Goal: Task Accomplishment & Management: Manage account settings

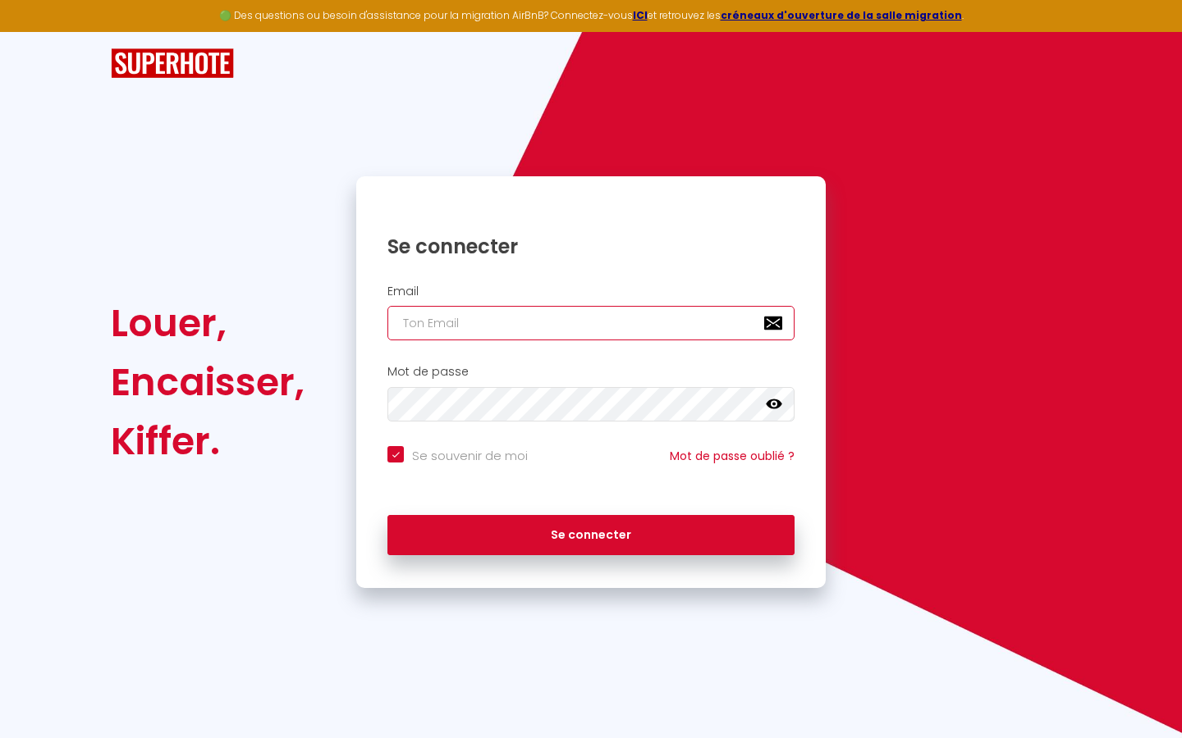
type input "s"
checkbox input "true"
type input "su"
checkbox input "true"
type input "sup"
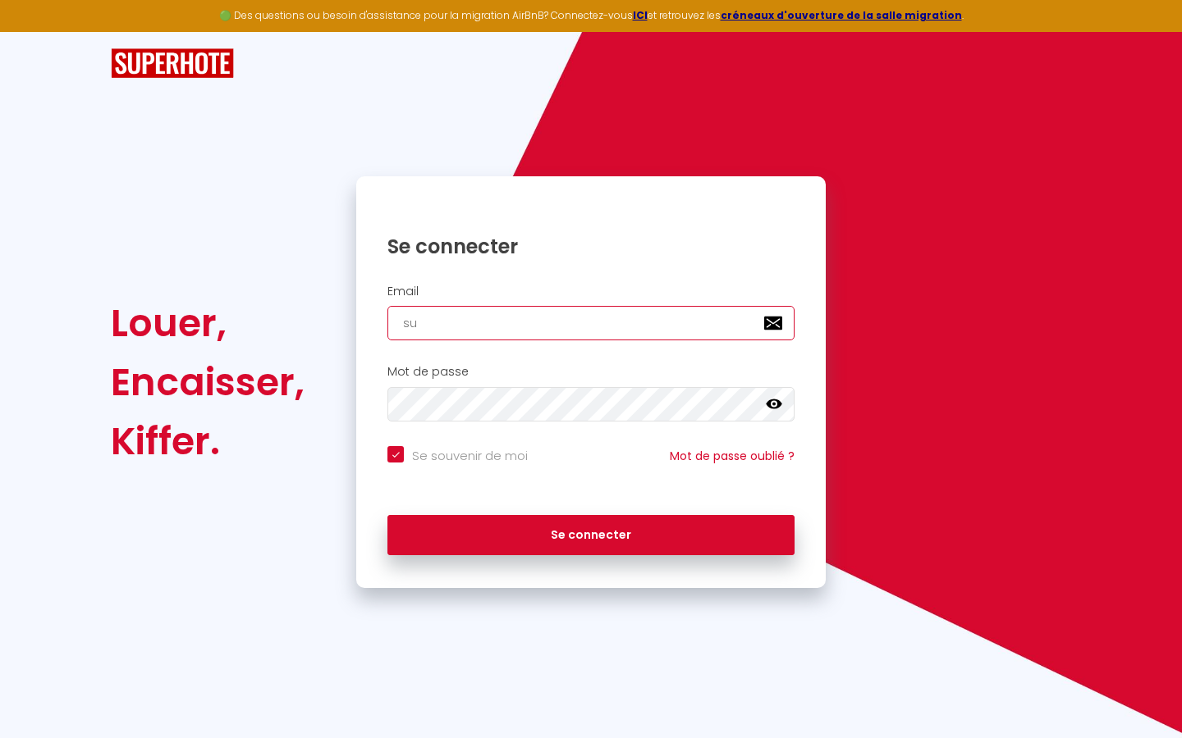
checkbox input "true"
type input "supe"
checkbox input "true"
type input "super"
checkbox input "true"
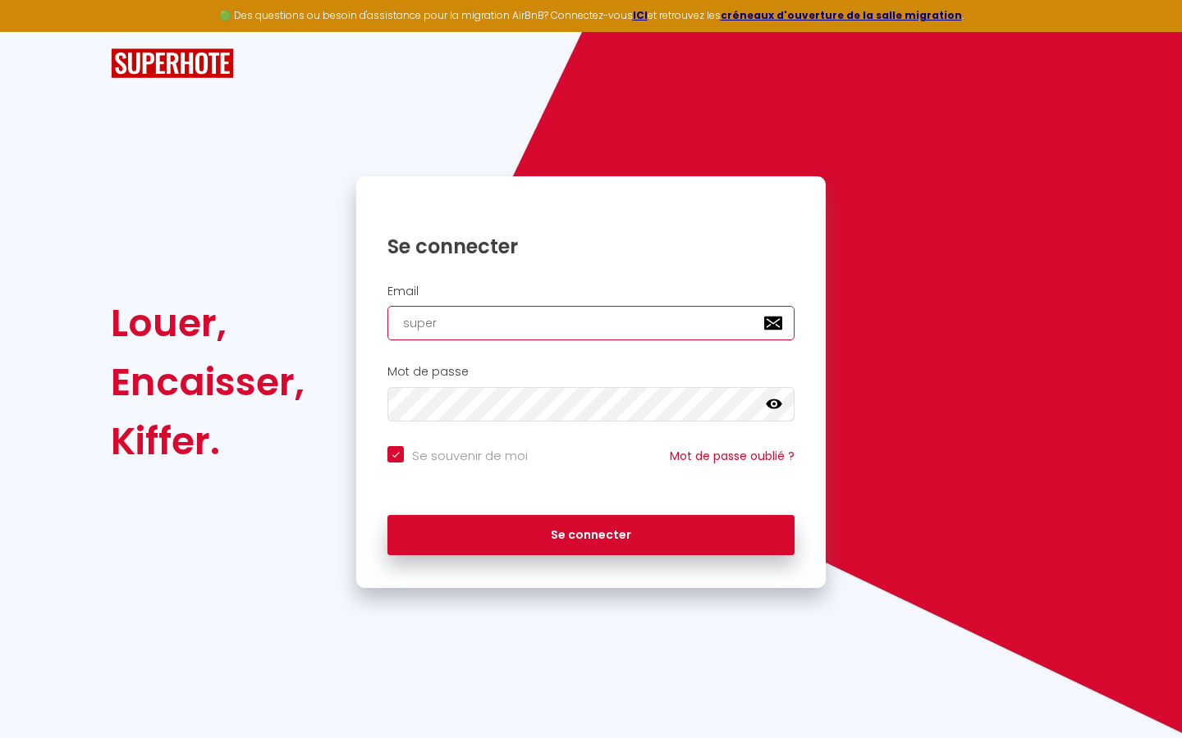
type input "superb"
checkbox input "true"
type input "superbo"
checkbox input "true"
type input "superbor"
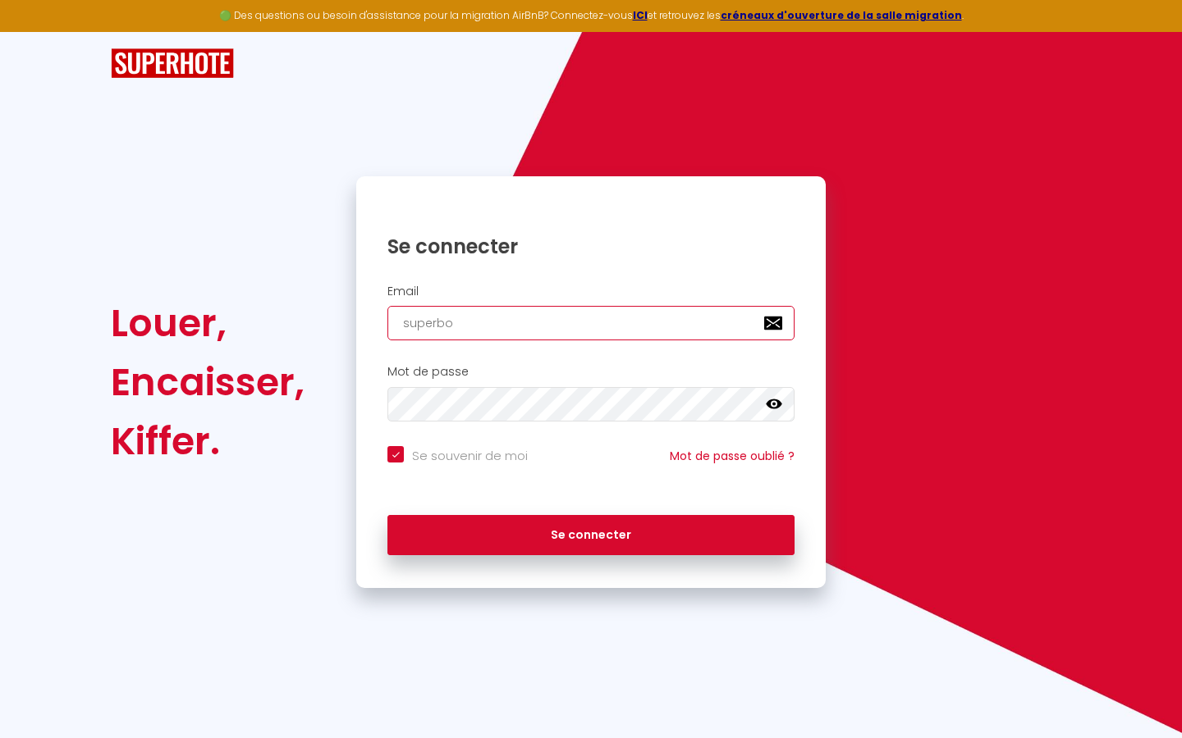
checkbox input "true"
type input "superbord"
checkbox input "true"
type input "superborde"
checkbox input "true"
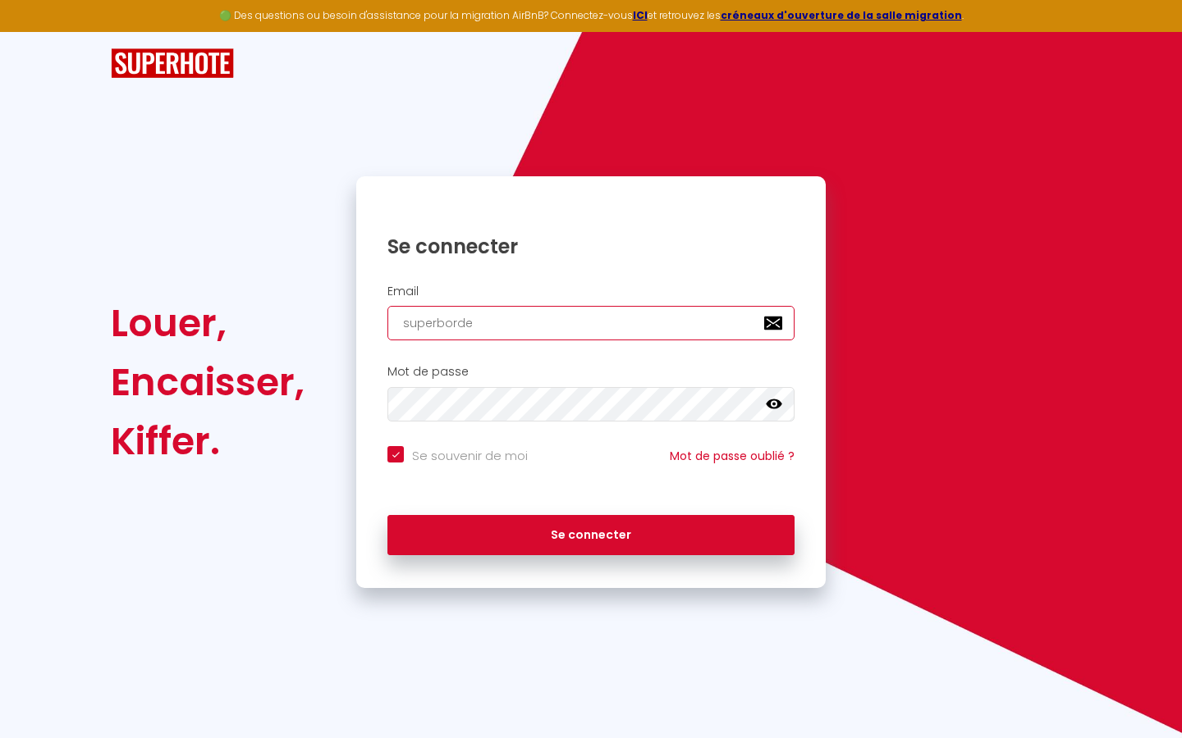
type input "superbordea"
checkbox input "true"
type input "superbordeau"
checkbox input "true"
type input "superbordeaux"
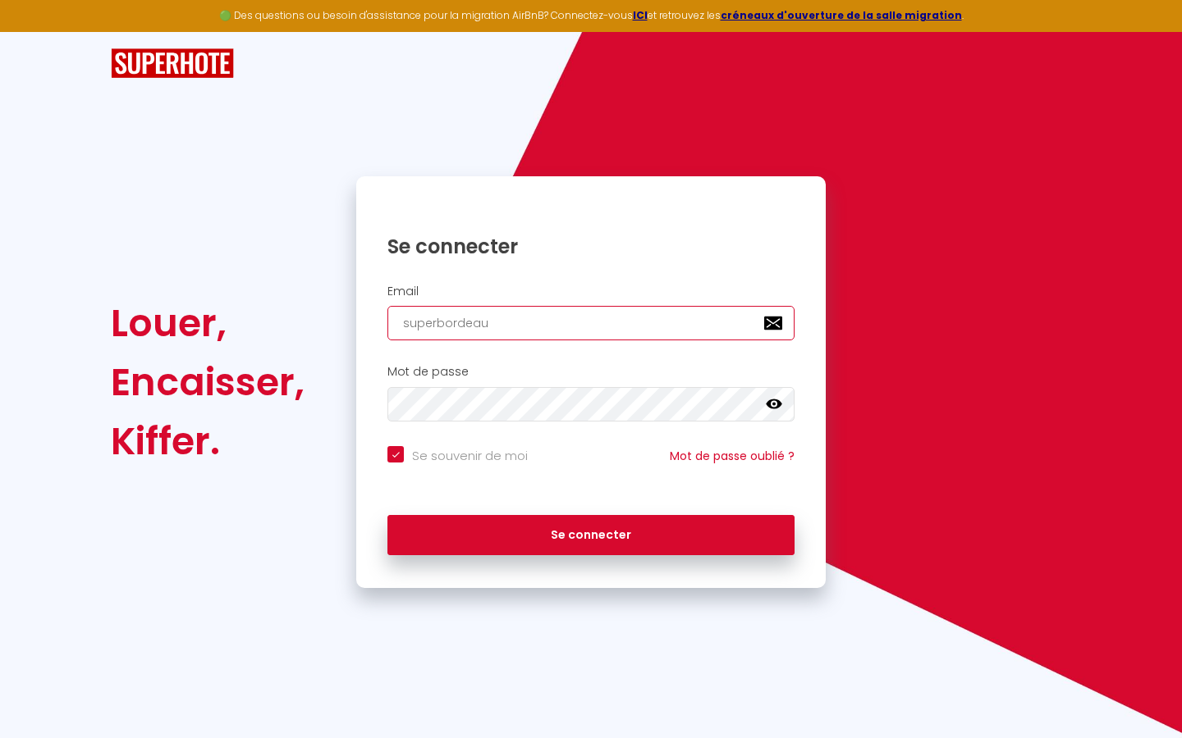
checkbox input "true"
type input "superbordeaux@"
checkbox input "true"
type input "superbordeaux@g"
checkbox input "true"
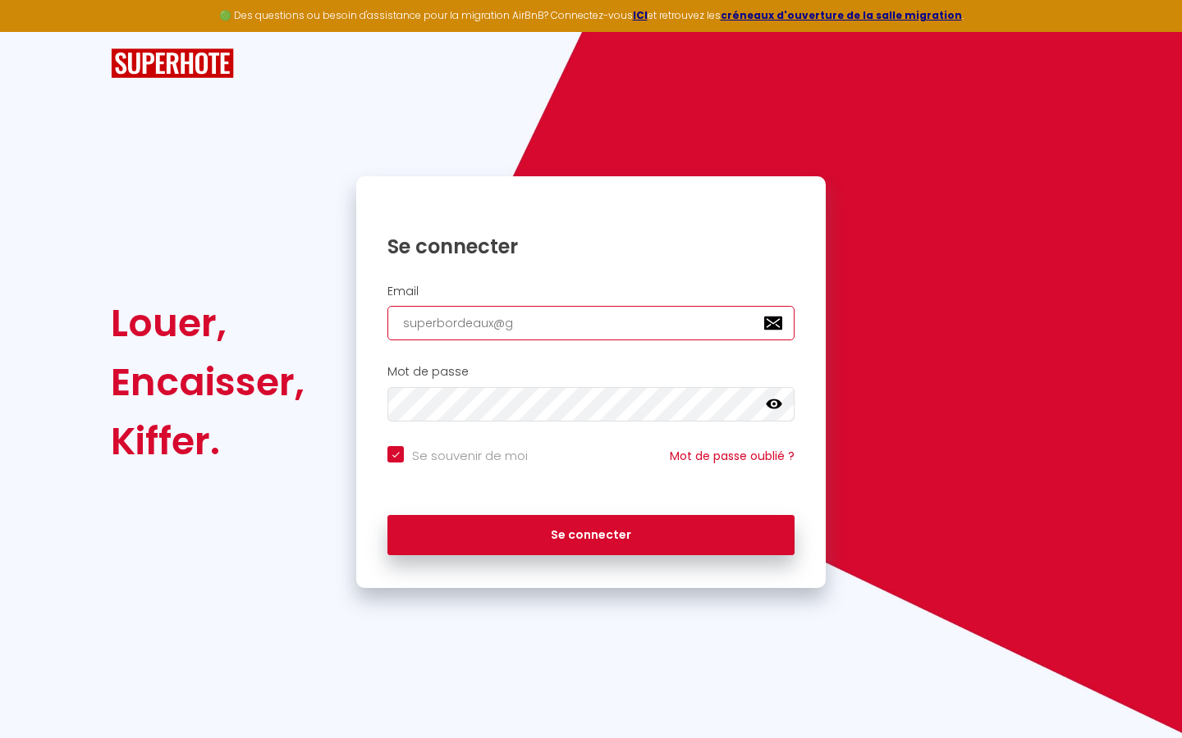
type input "superbordeaux@gm"
checkbox input "true"
type input "superbordeaux@gma"
checkbox input "true"
type input "superbordeaux@gmai"
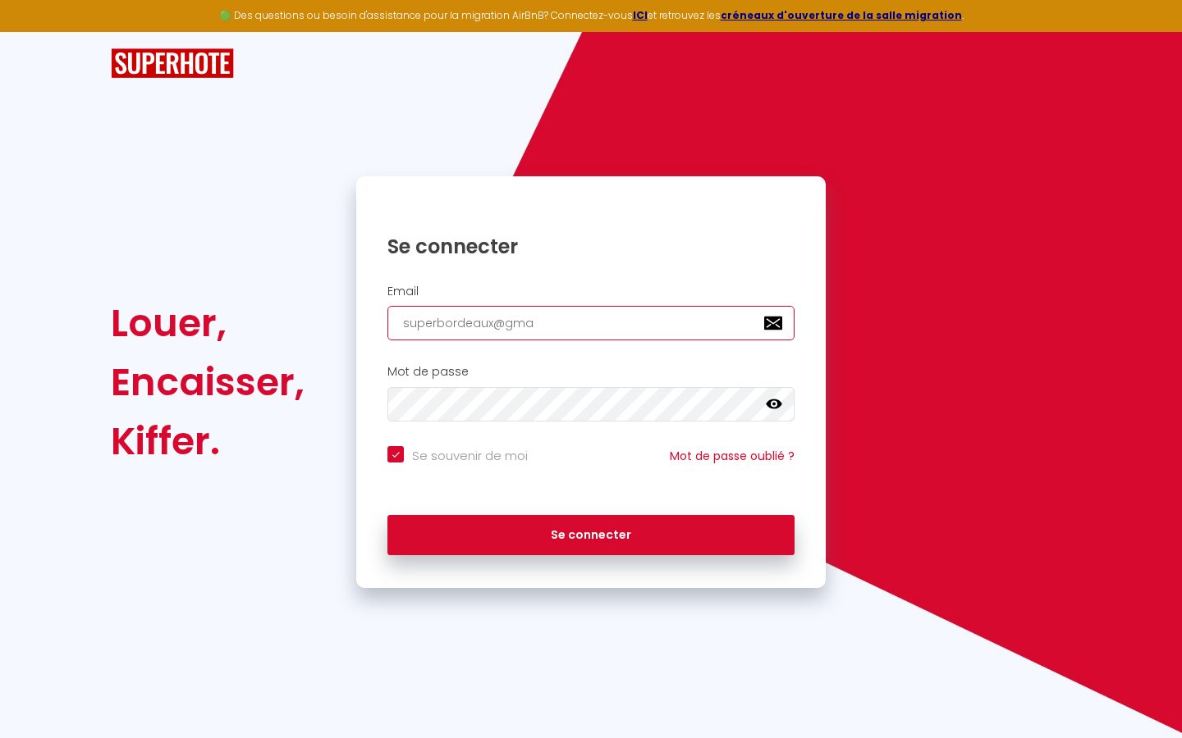
checkbox input "true"
type input "[EMAIL_ADDRESS]"
checkbox input "true"
type input "[EMAIL_ADDRESS]."
checkbox input "true"
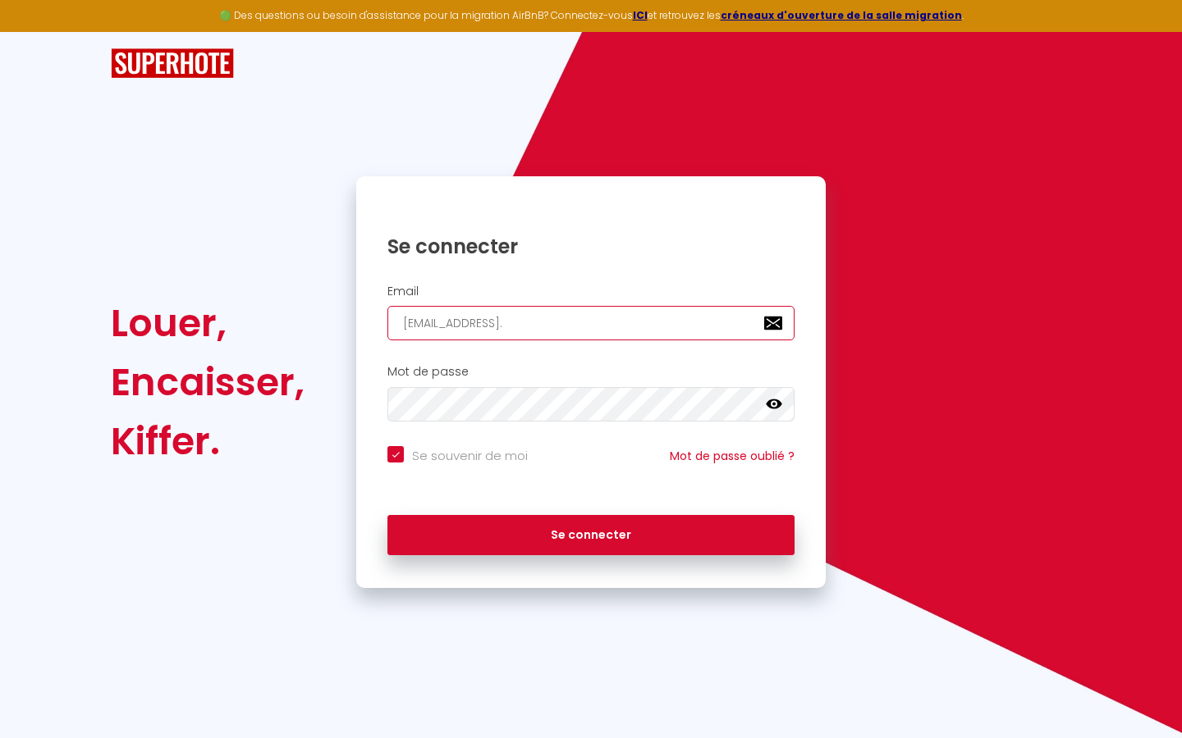
type input "superbordeaux@gmail.c"
checkbox input "true"
type input "[EMAIL_ADDRESS][DOMAIN_NAME]"
checkbox input "true"
type input "[EMAIL_ADDRESS][DOMAIN_NAME]"
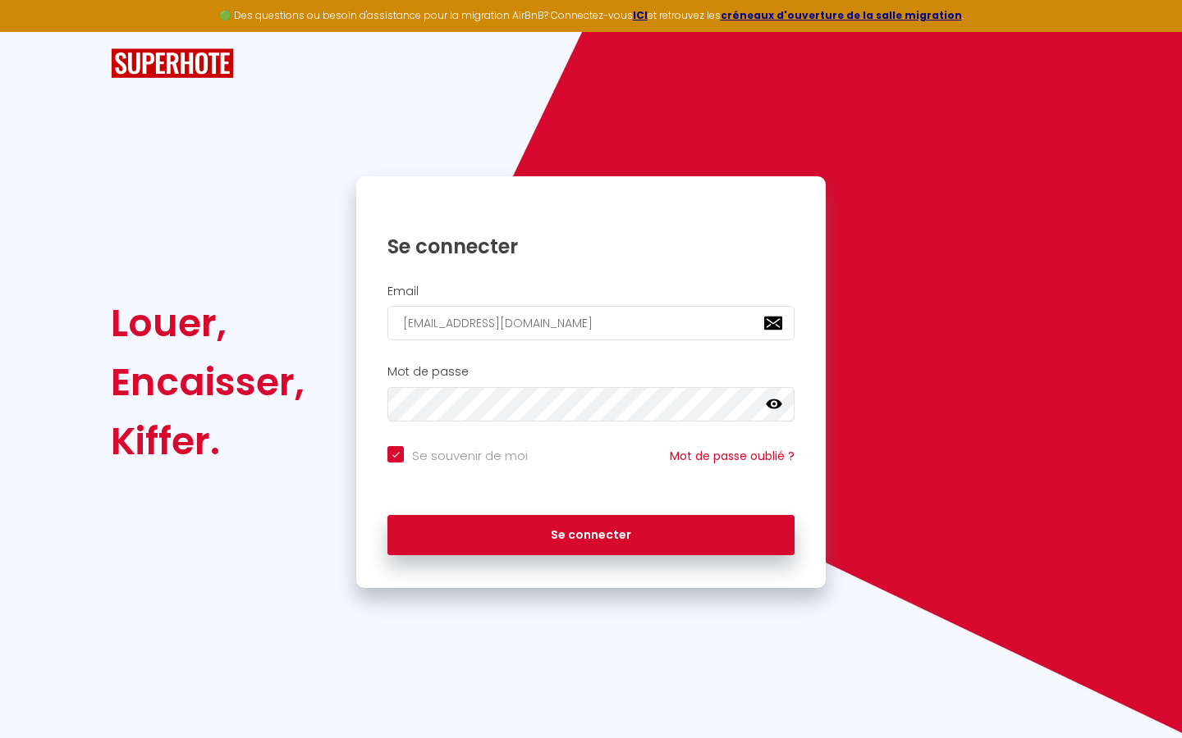
checkbox input "true"
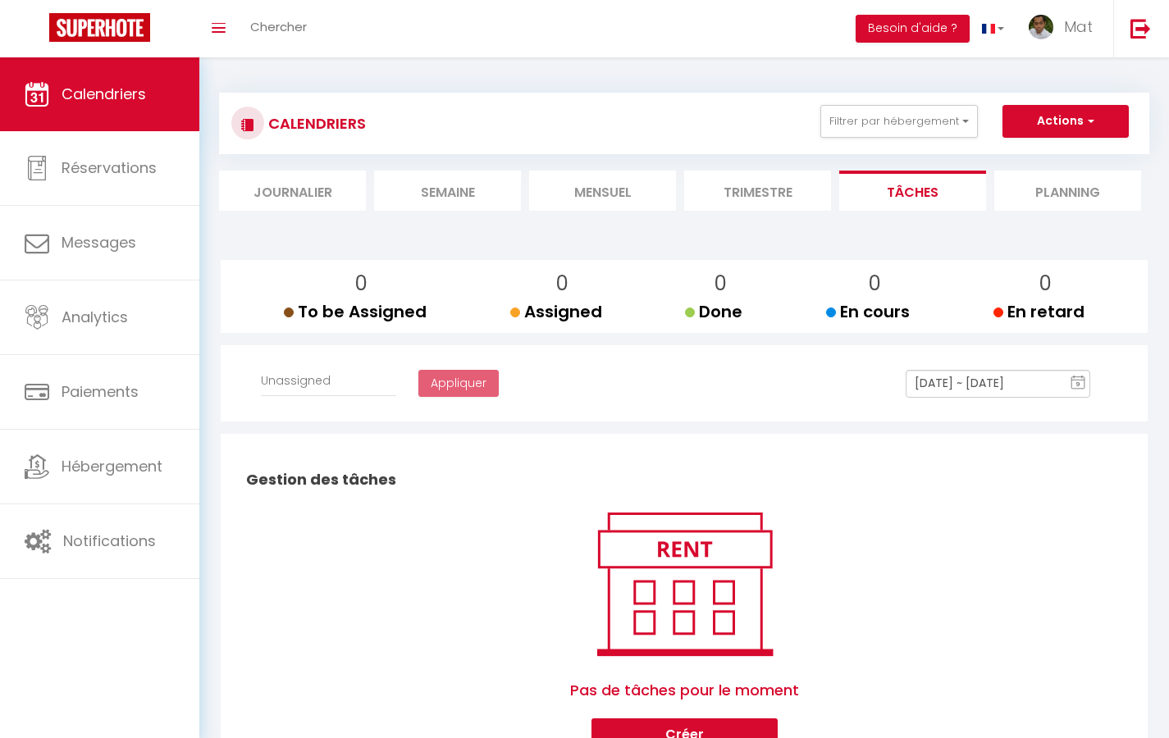
select select
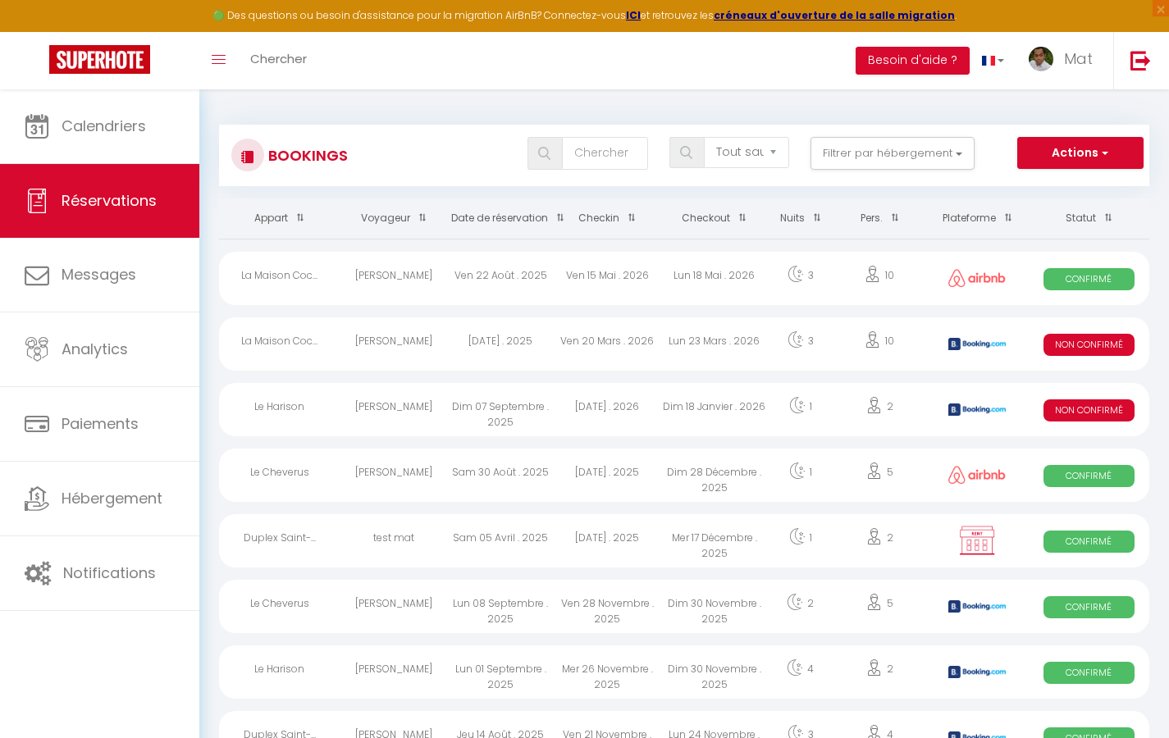
select select "message"
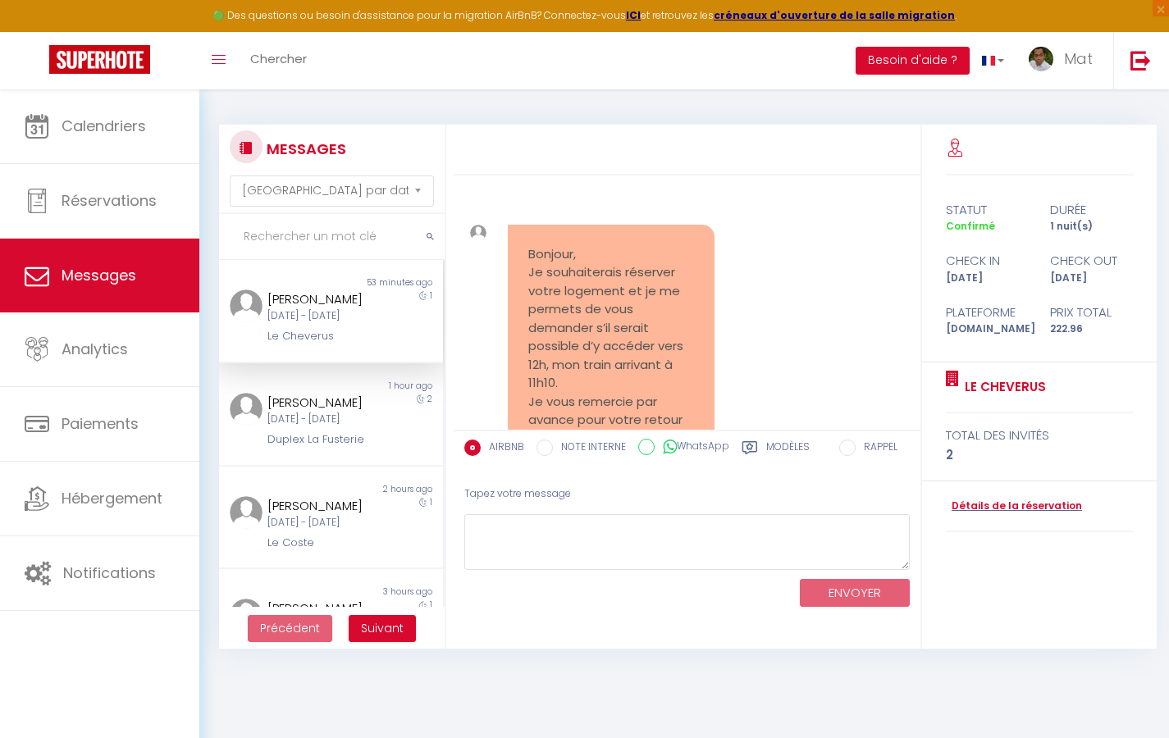
scroll to position [6454, 0]
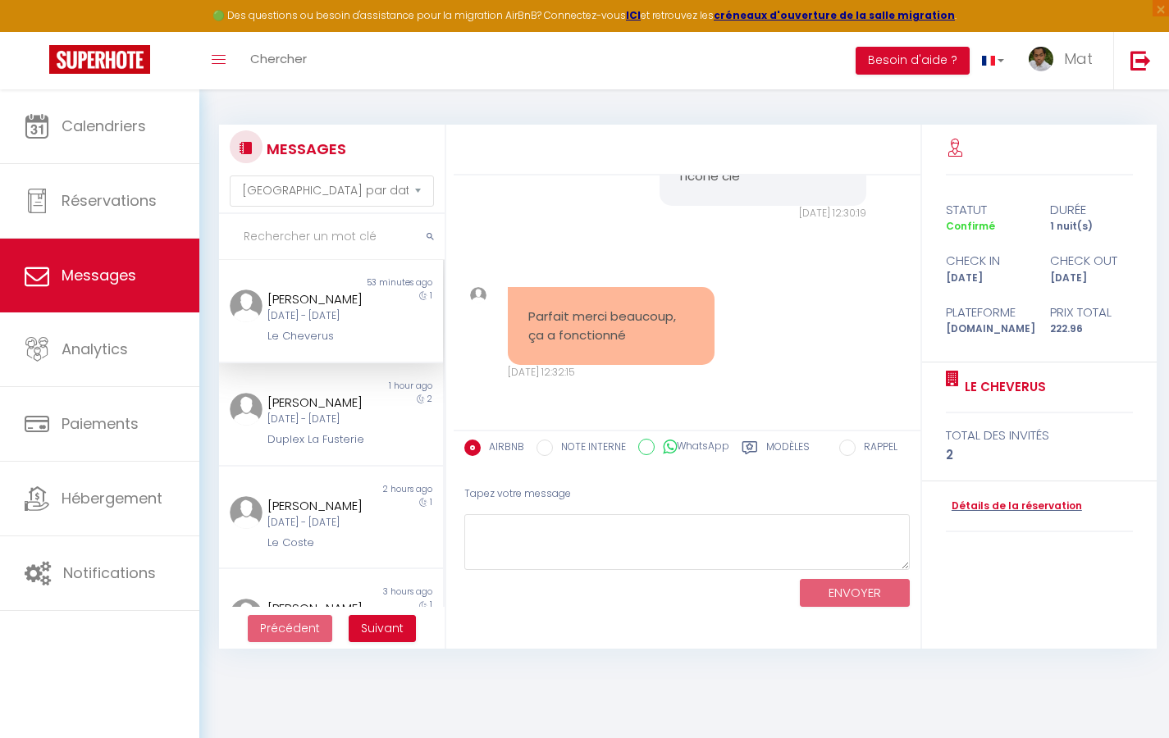
select select "2025"
select select "9"
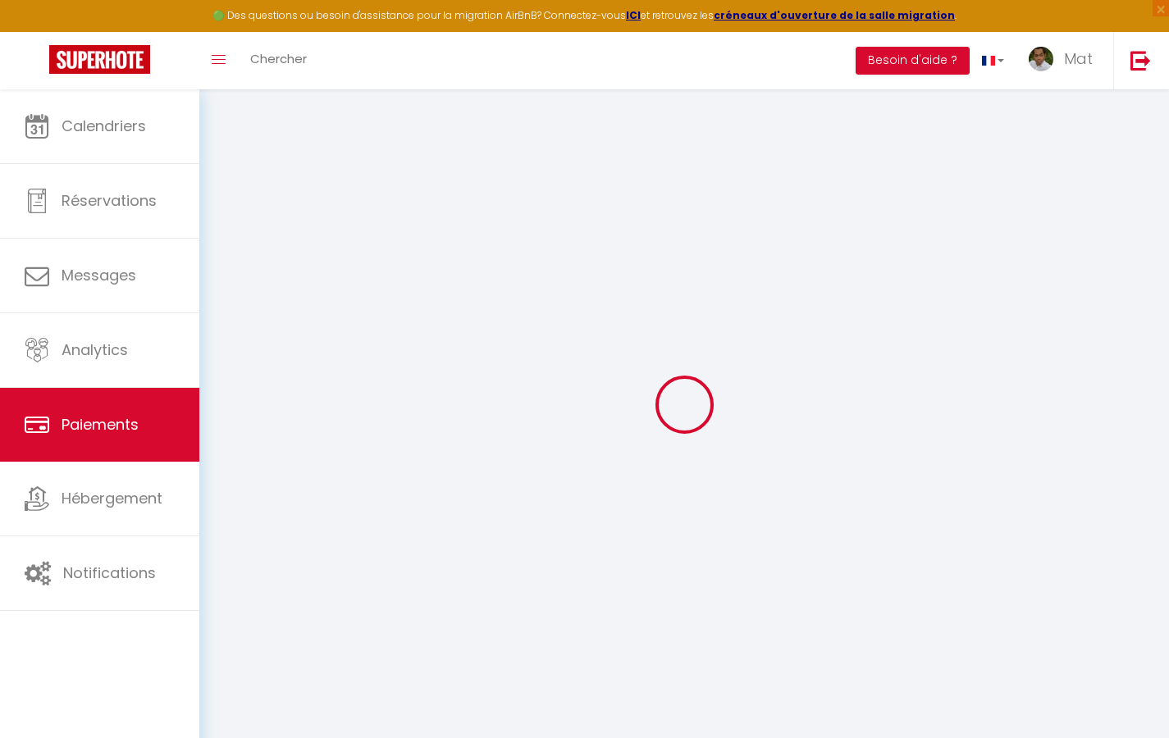
select select "2"
select select "0"
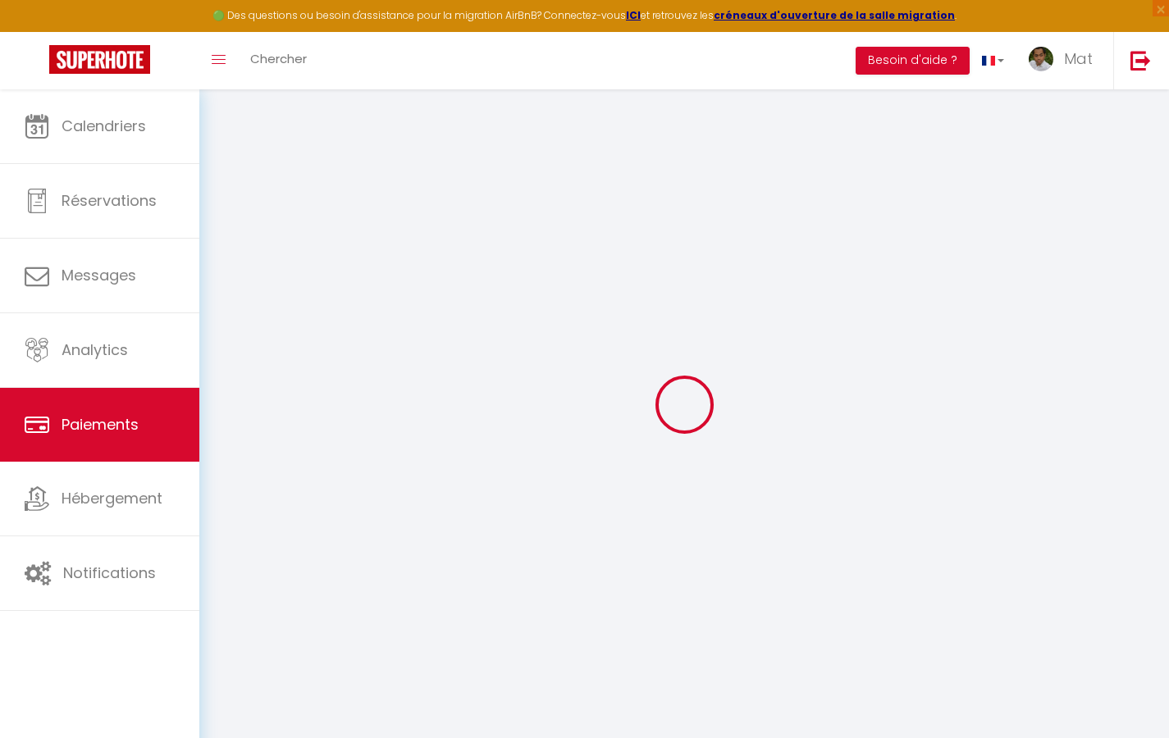
select select "0"
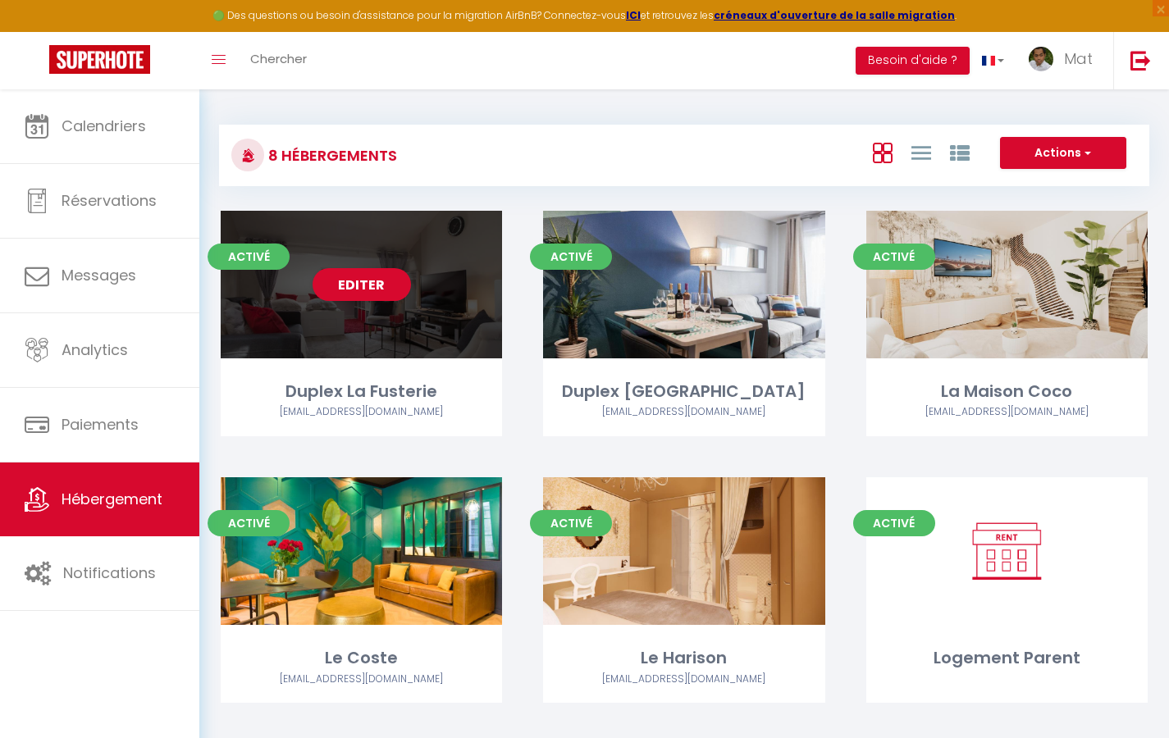
select select "3"
select select "2"
select select "1"
select select
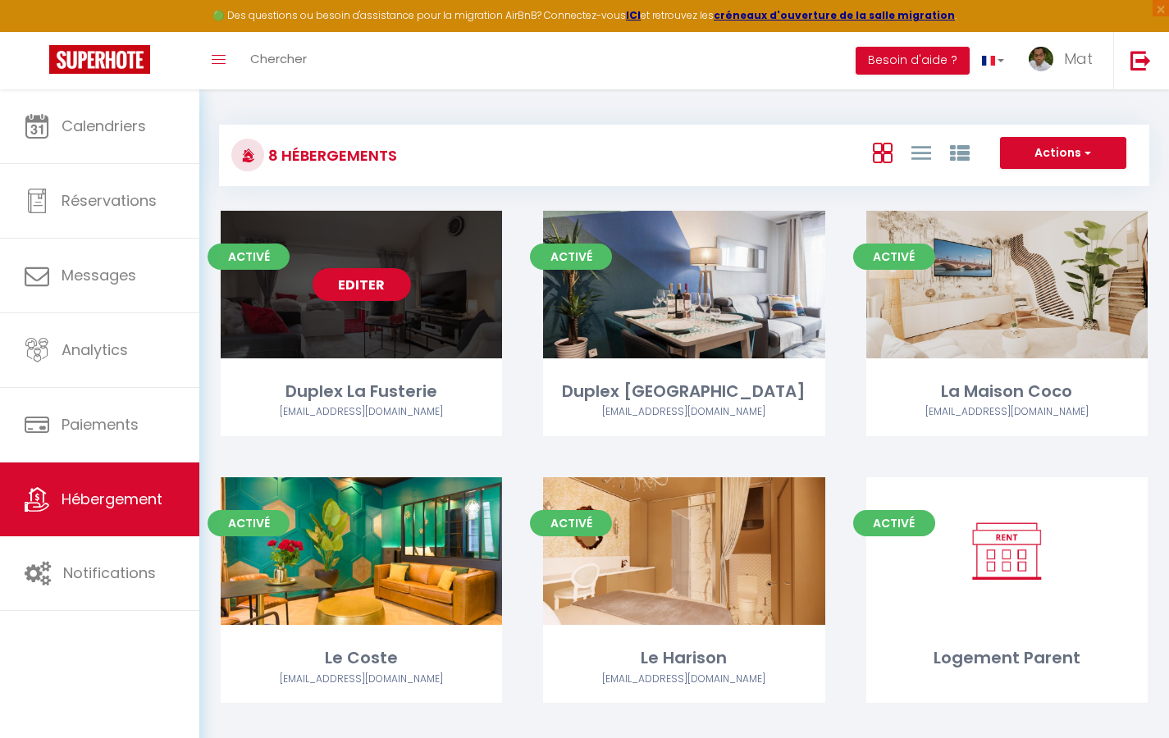
select select "28"
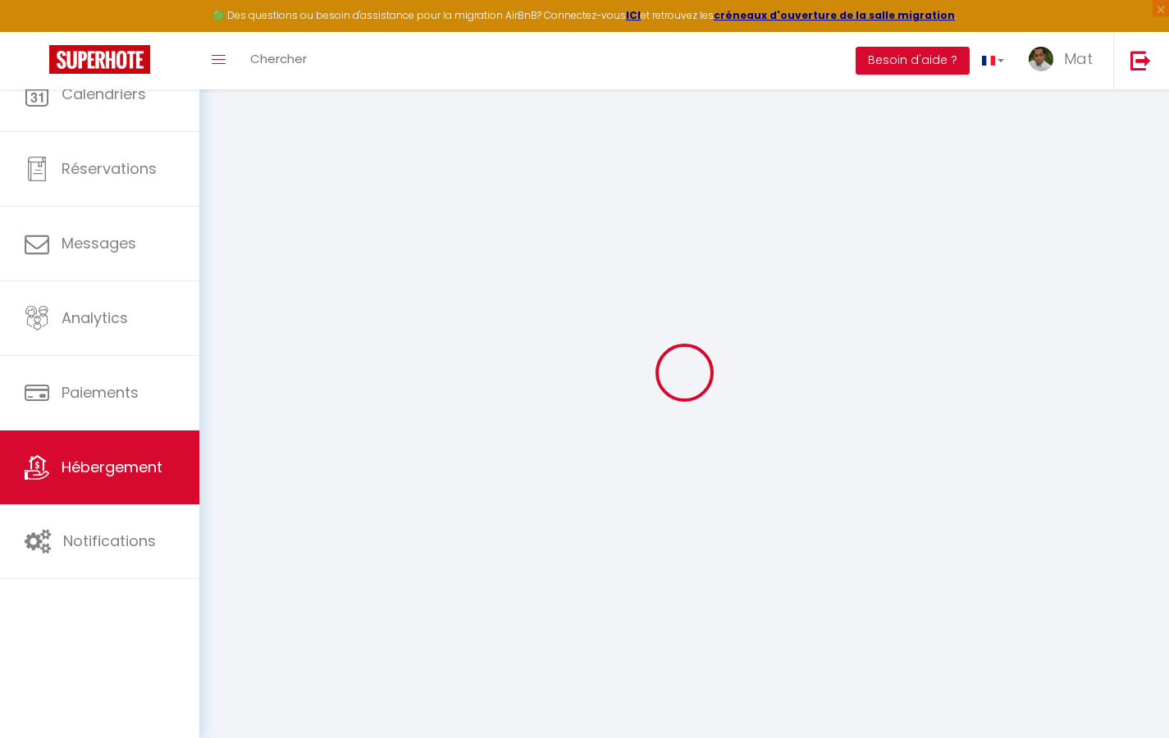
select select
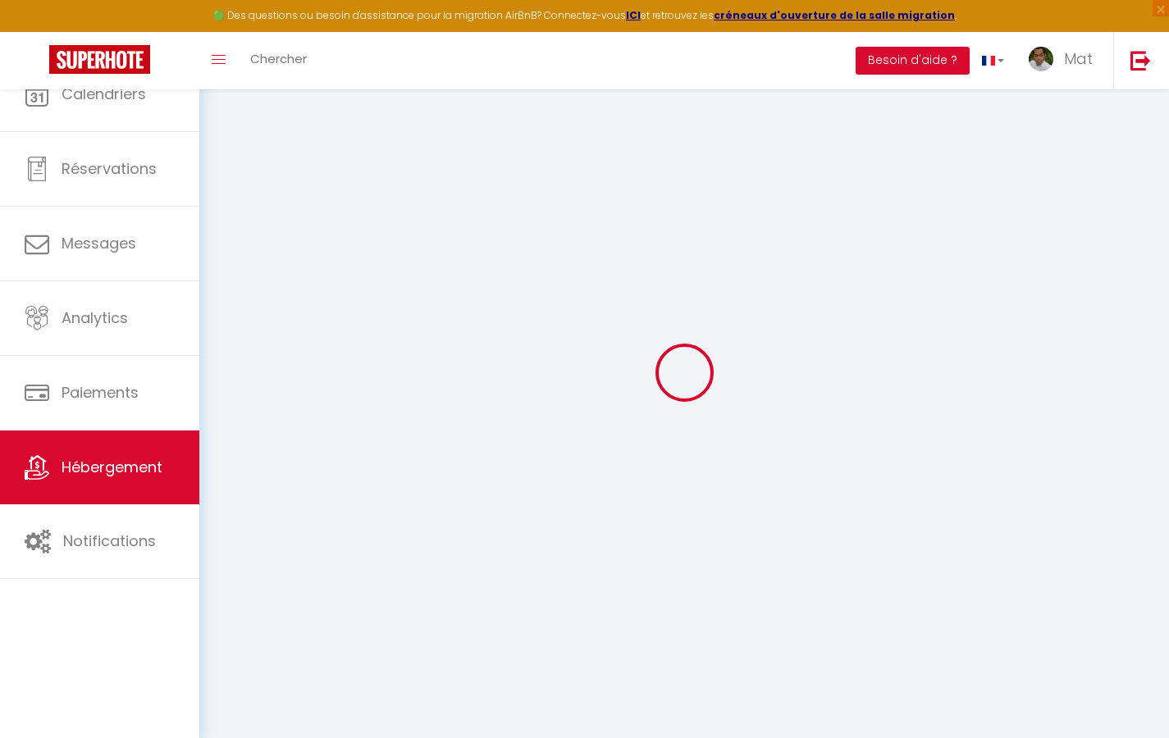
select select
checkbox input "false"
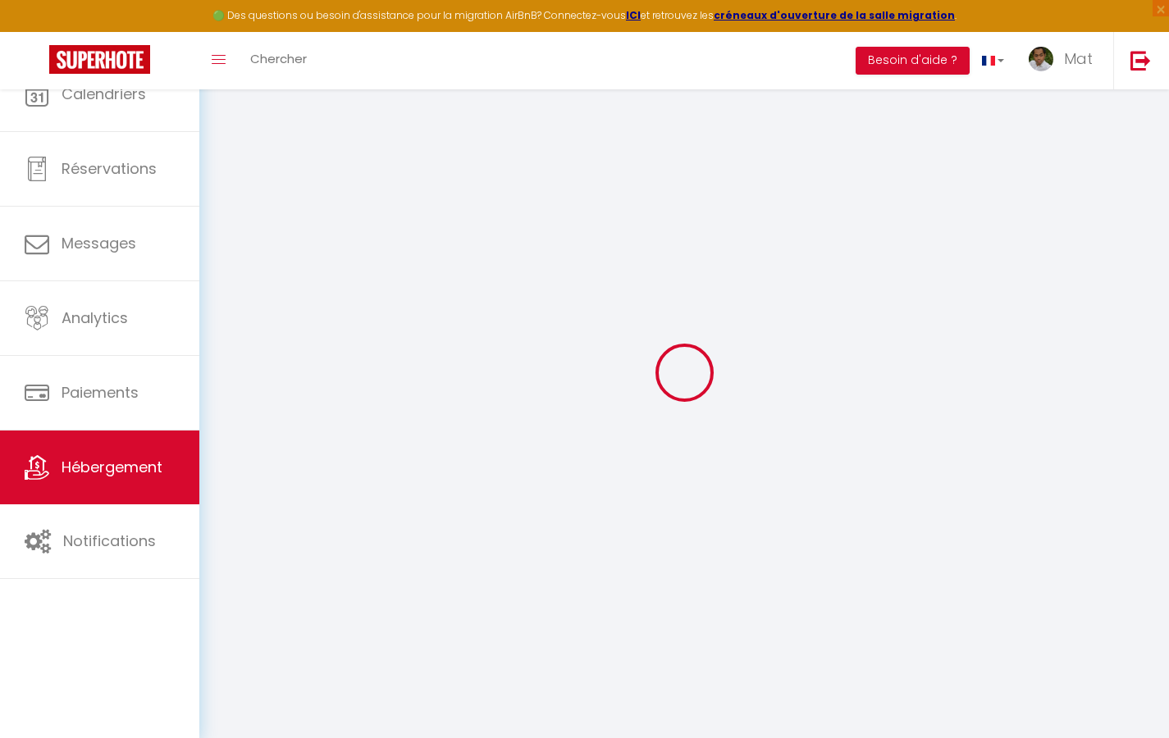
select select
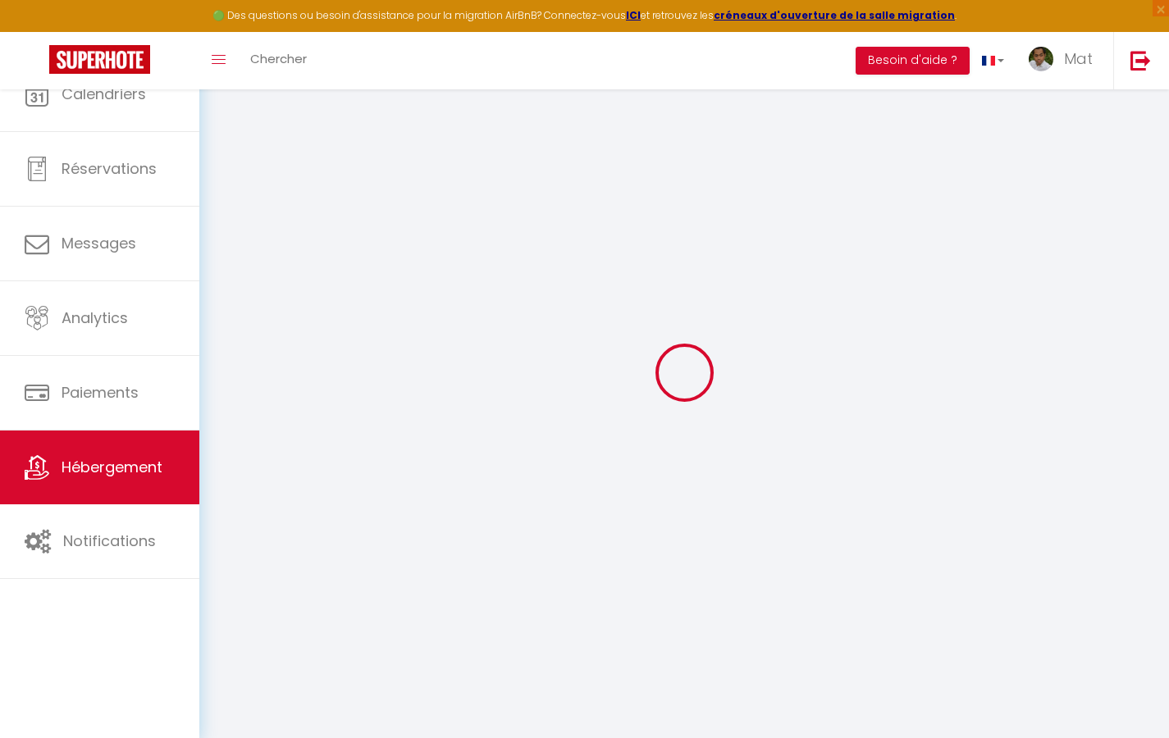
select select
checkbox input "false"
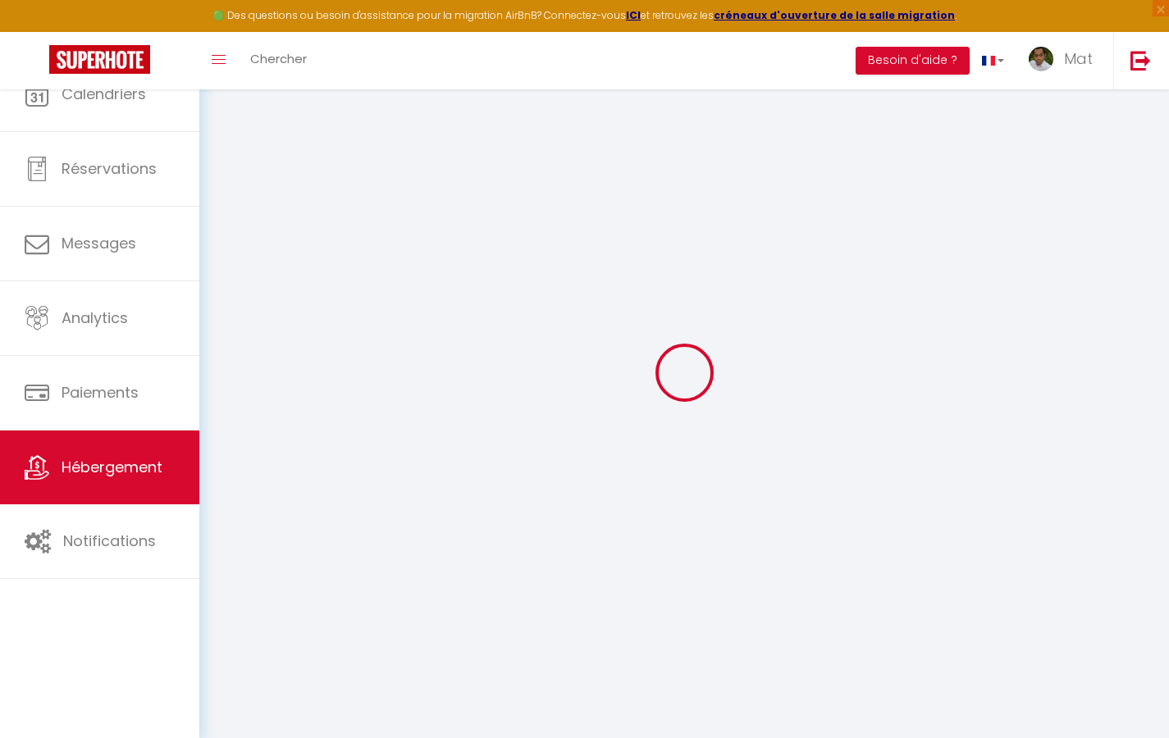
checkbox input "false"
select select
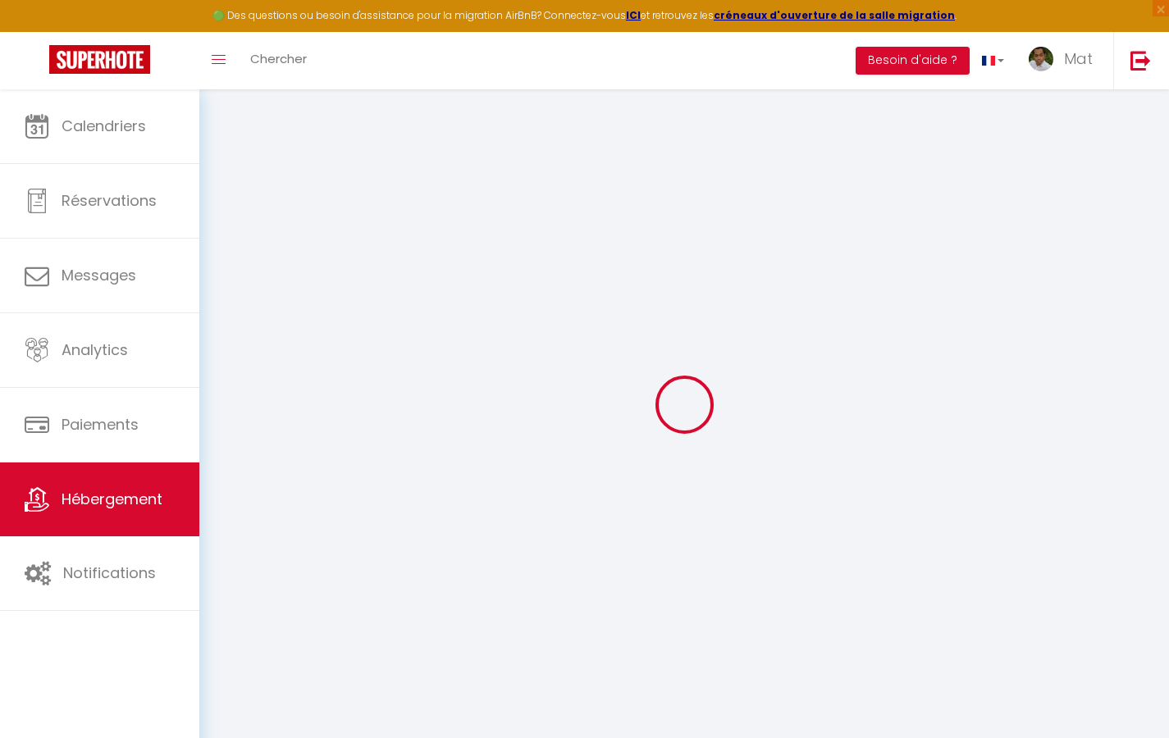
select select
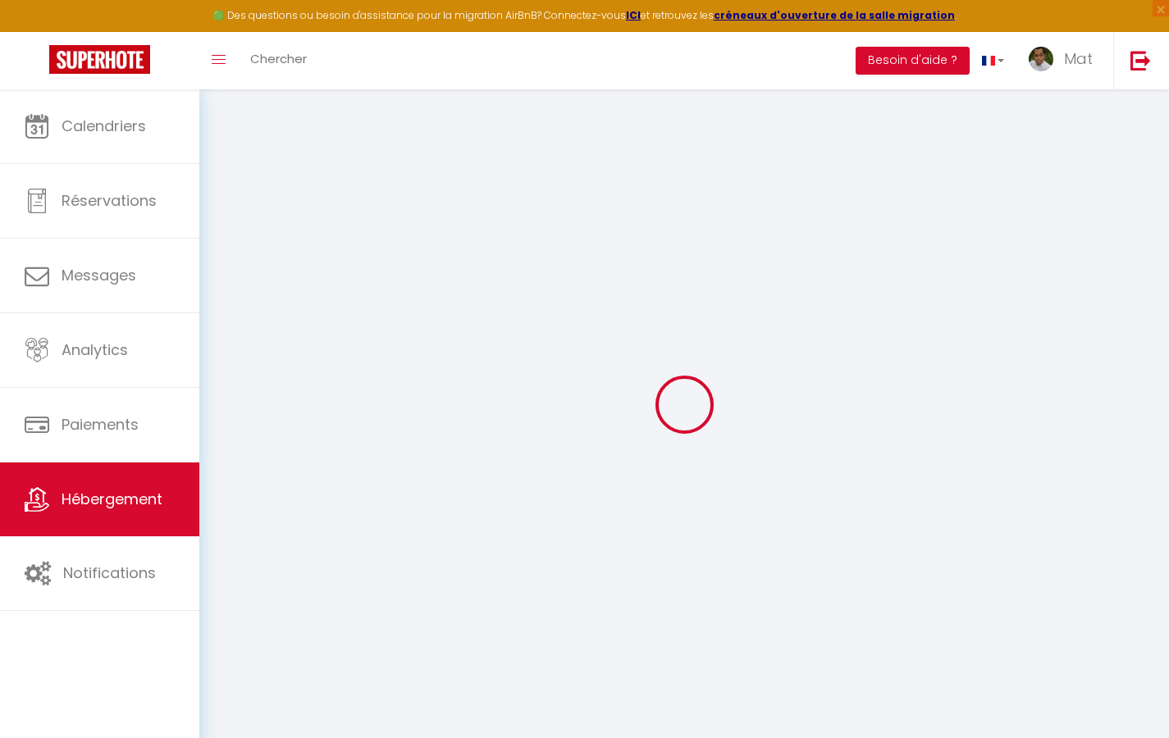
select select
checkbox input "false"
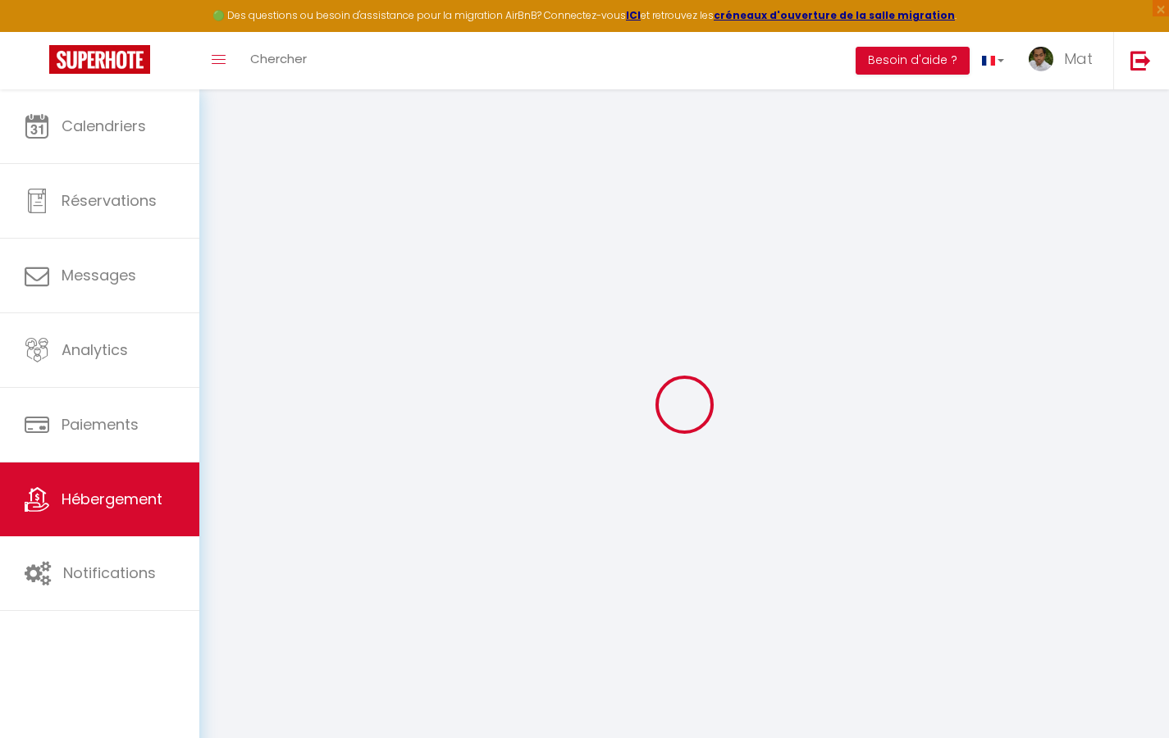
select select
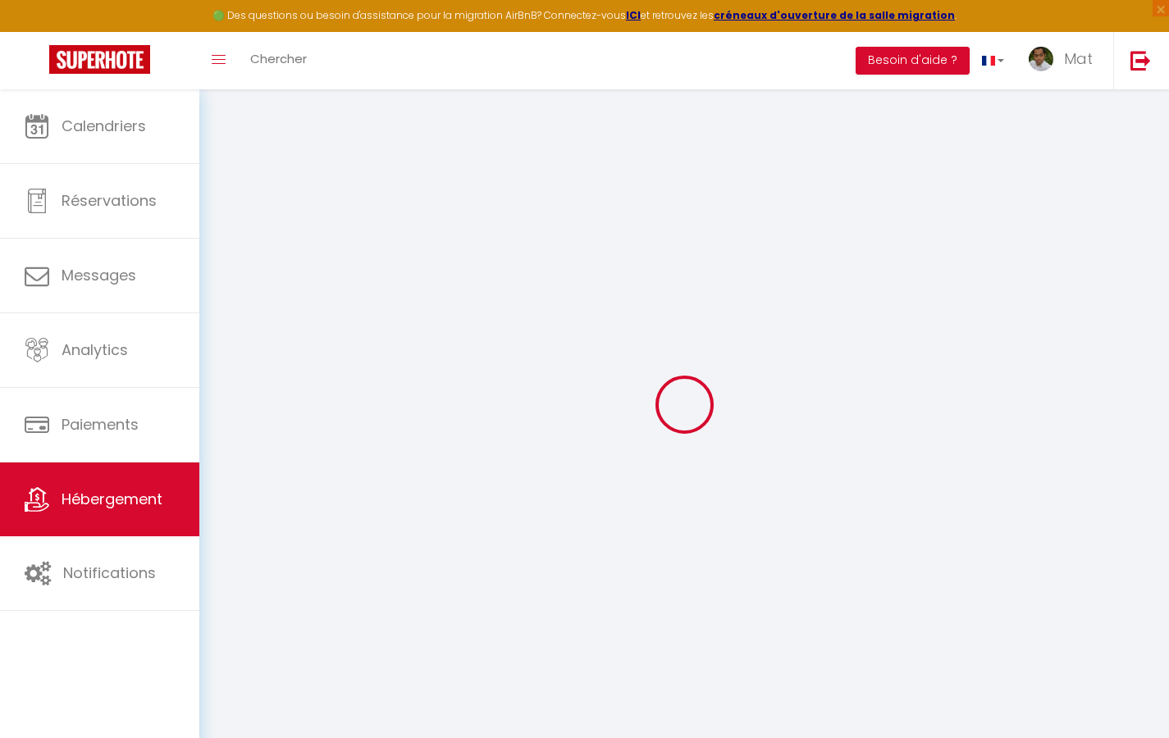
select select
checkbox input "false"
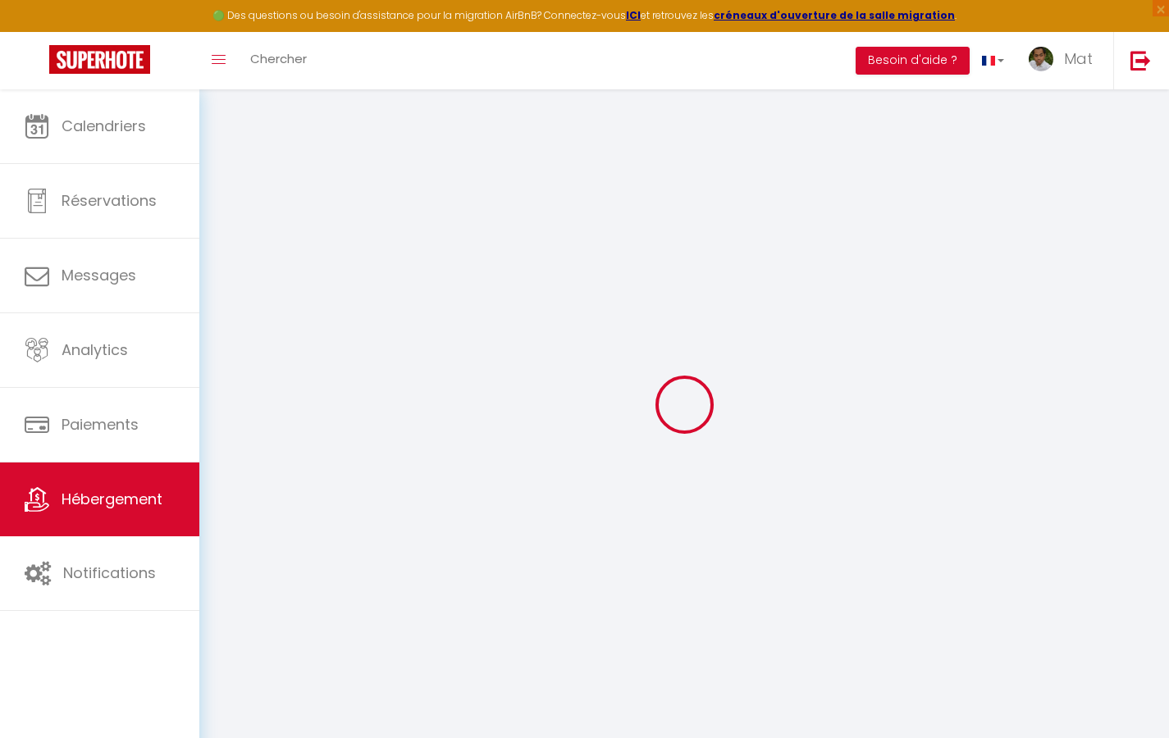
checkbox input "false"
select select
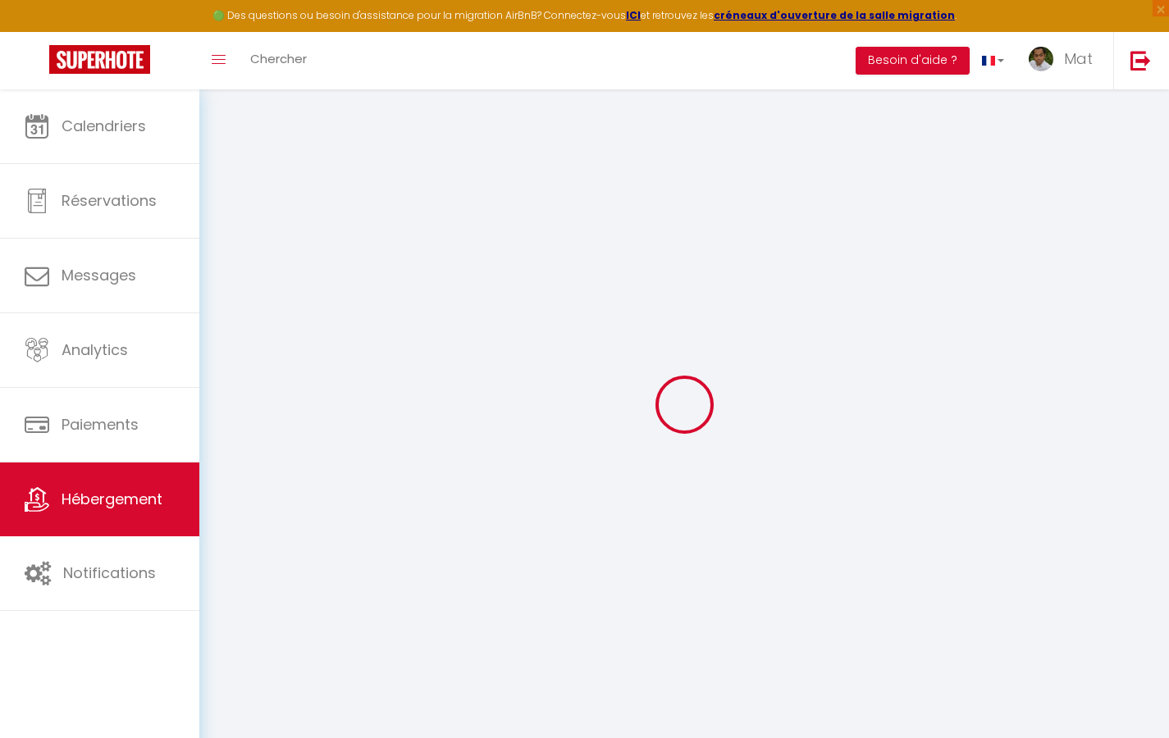
select select
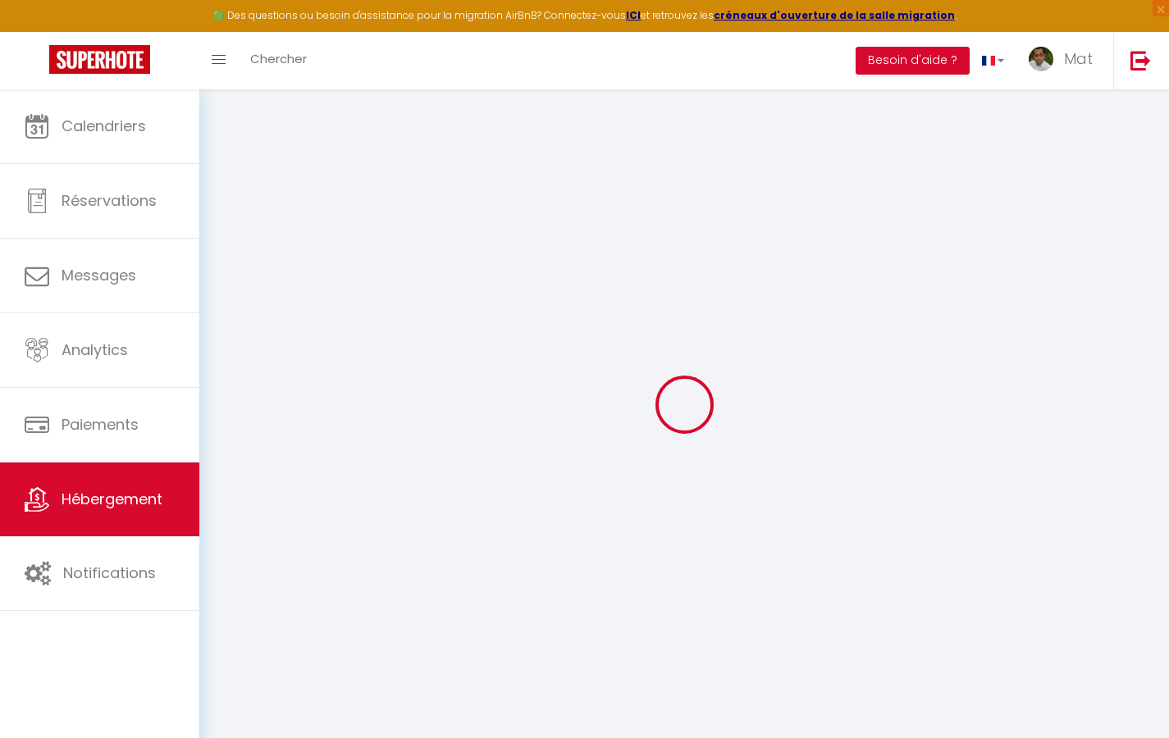
checkbox input "false"
select select
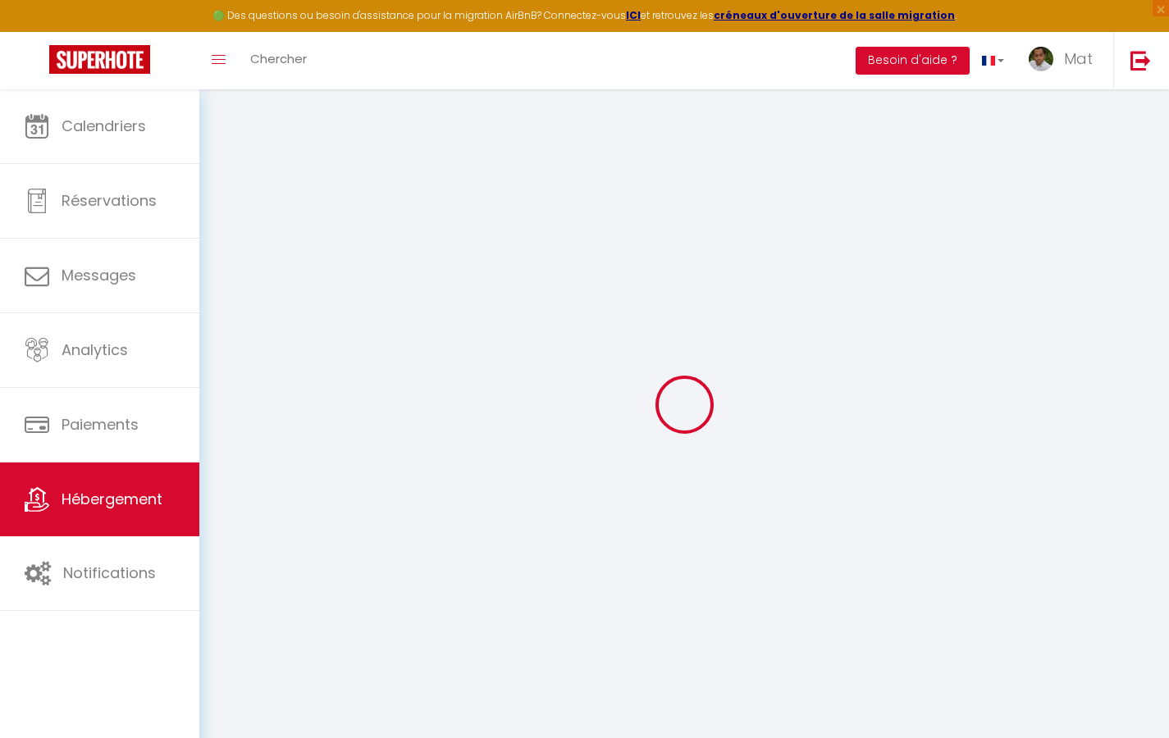
select select
type input "Duplex La Fusterie"
type input "IMMO"
type input "MRA"
type input "[STREET_ADDRESS]"
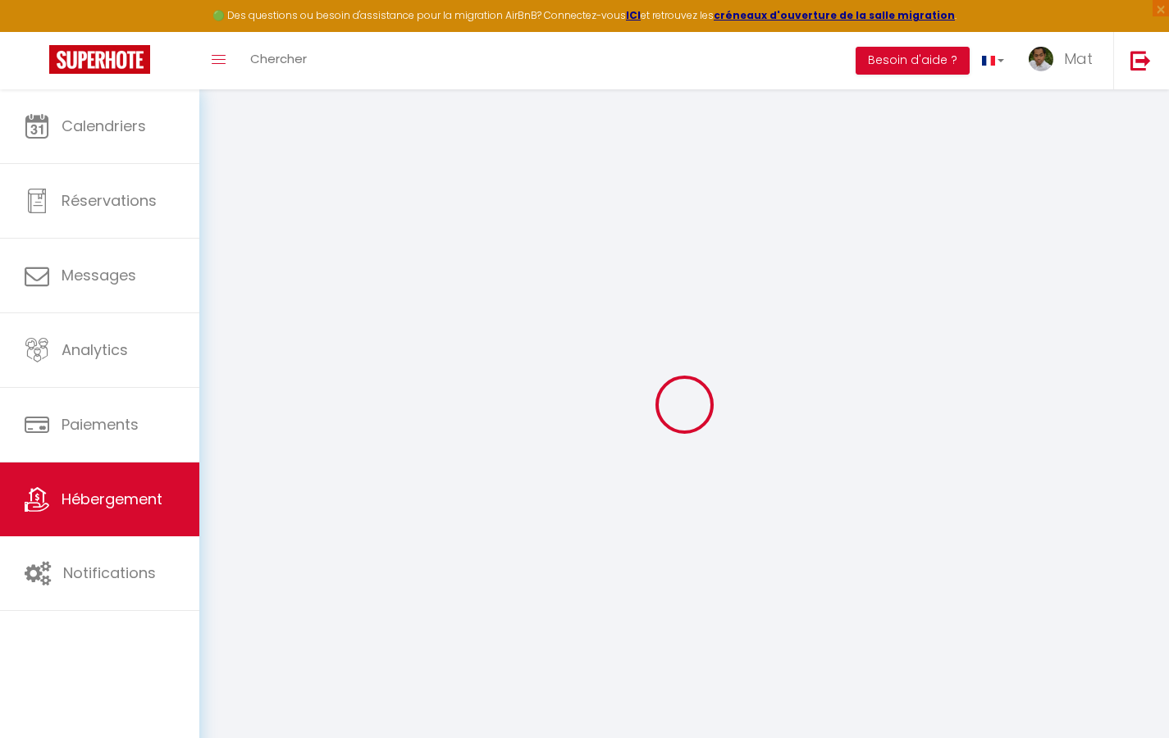
type input "33800"
type input "[GEOGRAPHIC_DATA]"
select select "6"
type input "35"
type input "20"
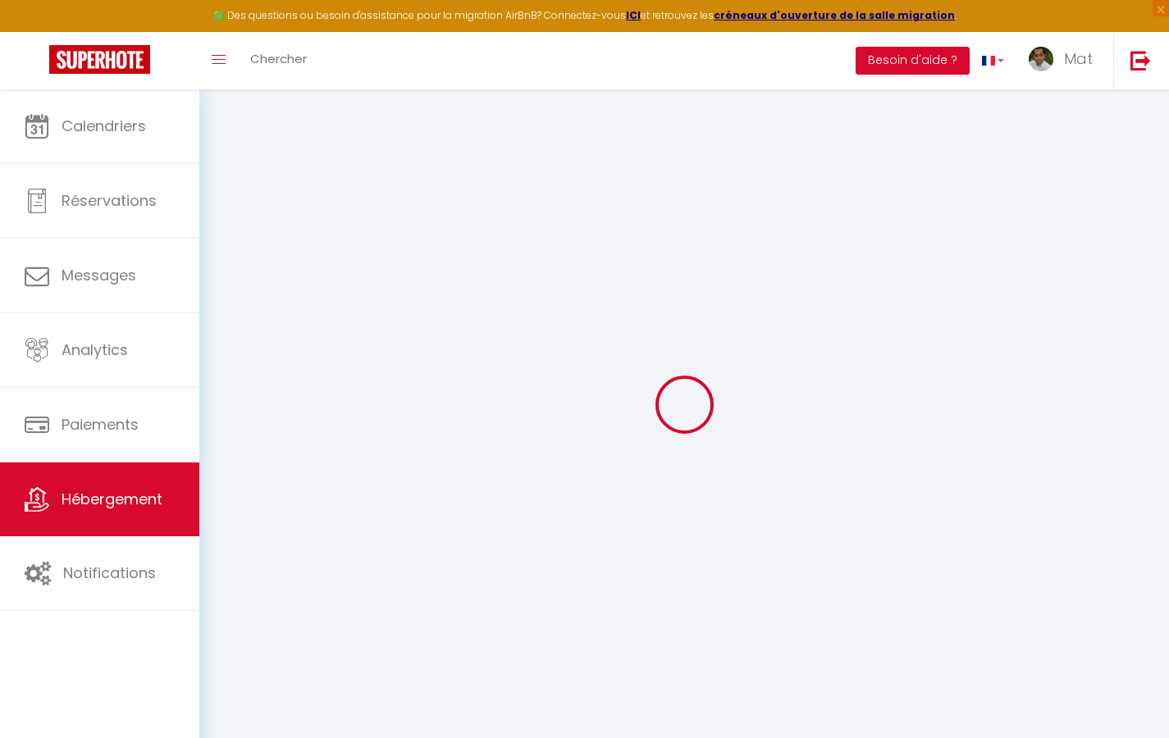
type input "30"
type input "1.65"
type input "200"
select select
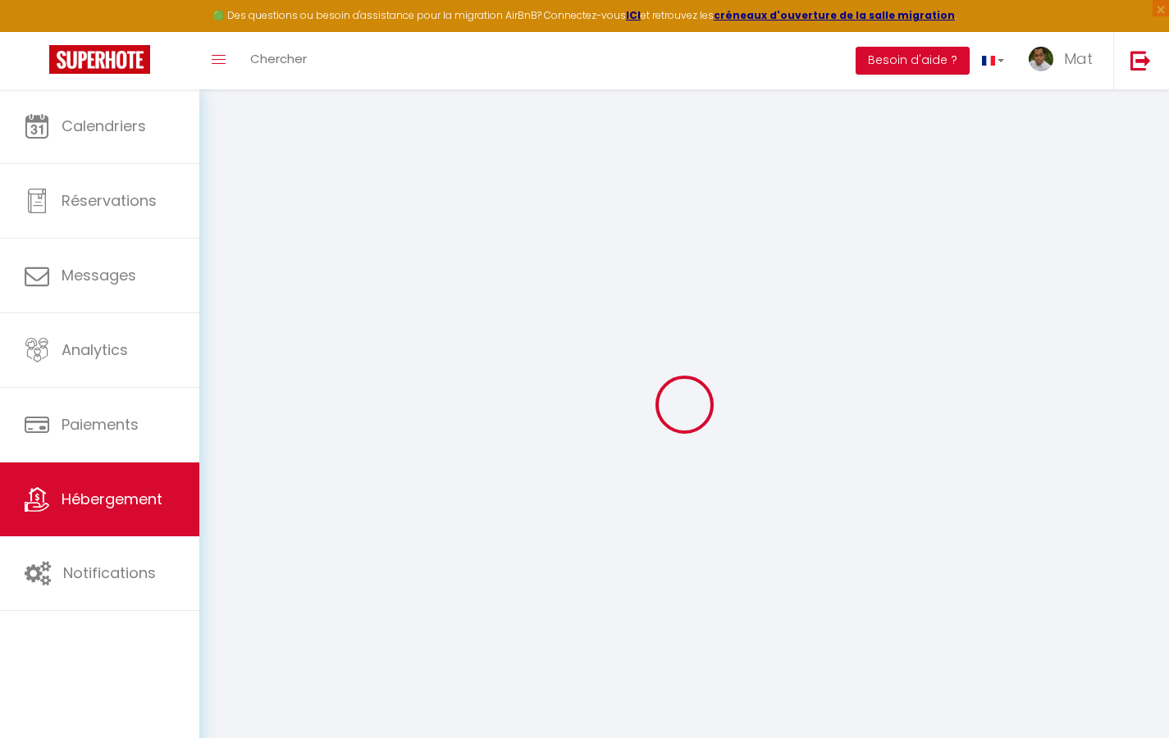
select select
type input "[STREET_ADDRESS]"
type input "33800"
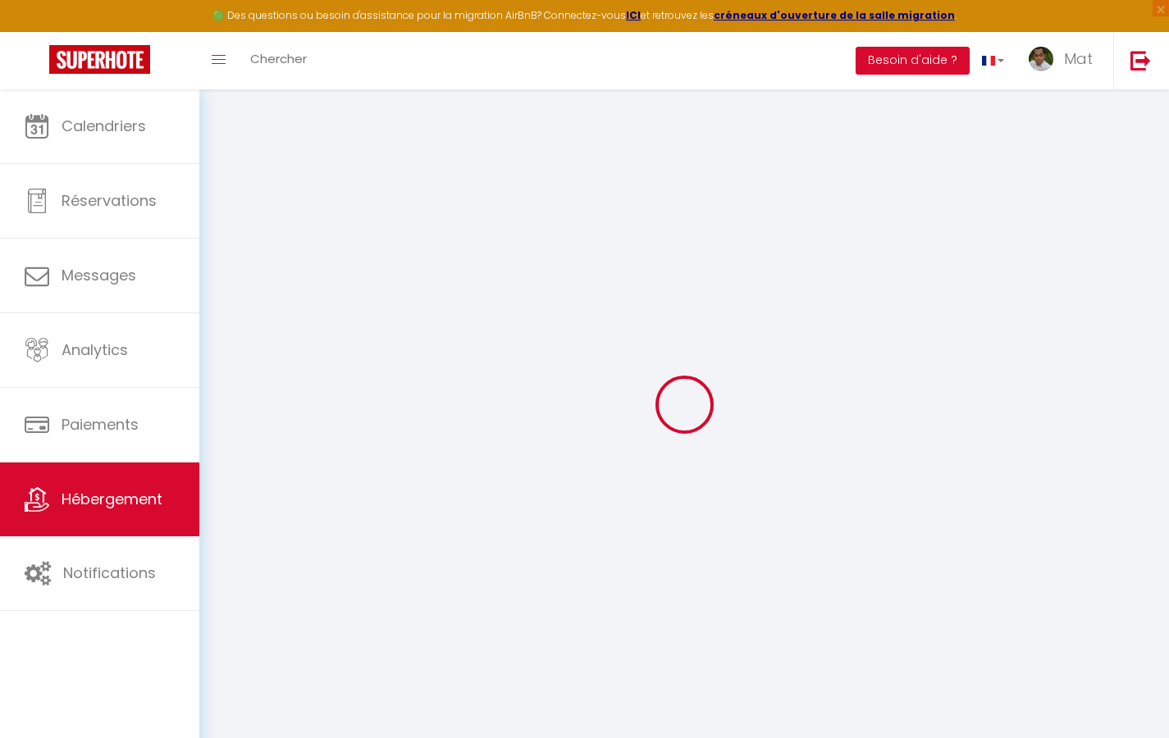
type input "[GEOGRAPHIC_DATA]"
type input "[EMAIL_ADDRESS][DOMAIN_NAME]"
select select "742"
checkbox input "true"
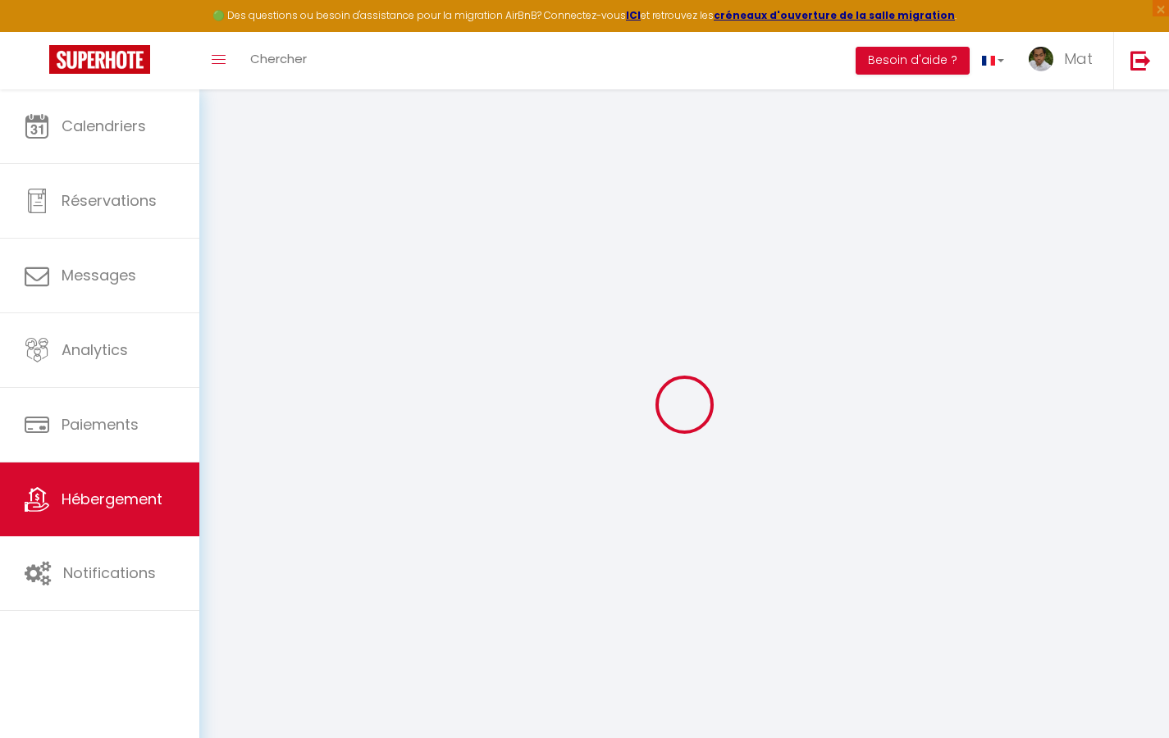
checkbox input "true"
checkbox input "false"
type input "10"
type input "50"
type input "0"
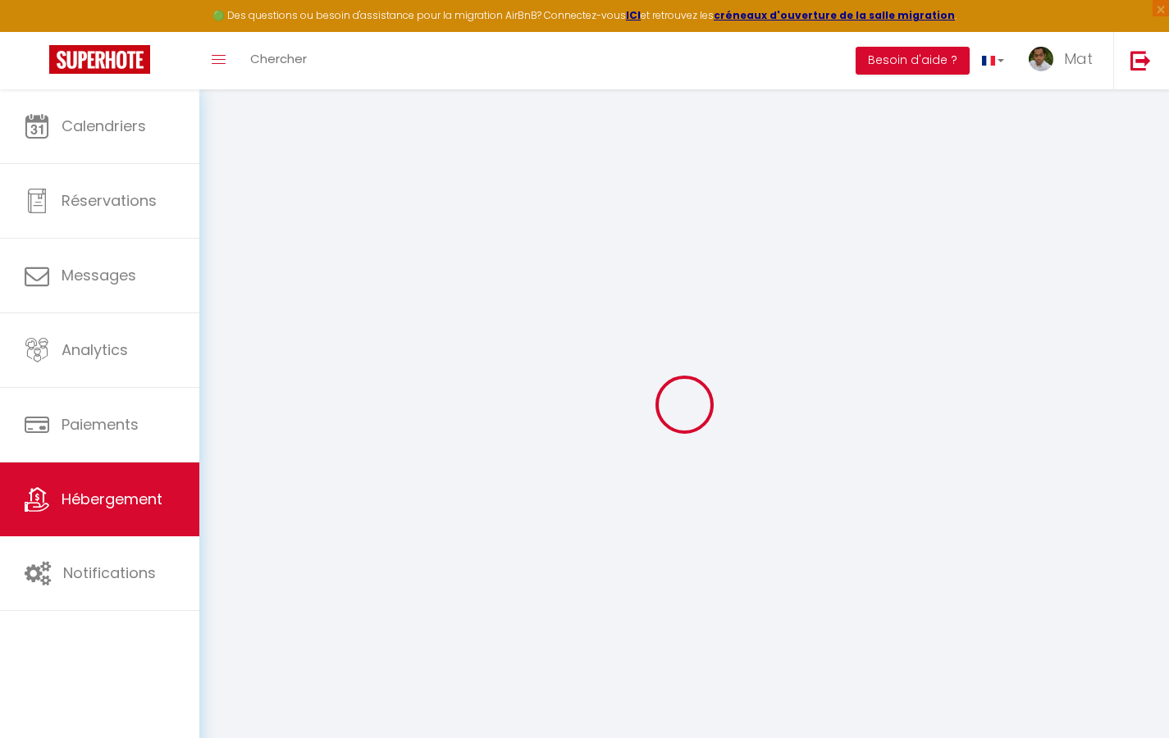
type input "0"
select select "2365"
select select
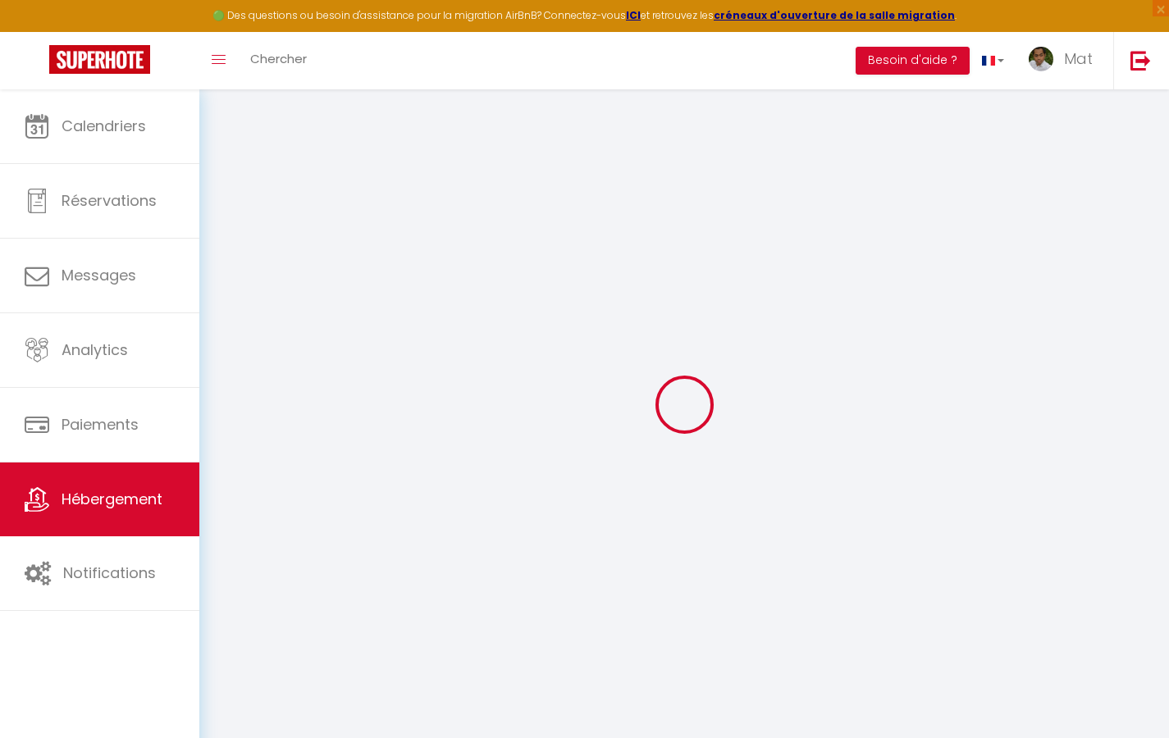
select select
checkbox input "true"
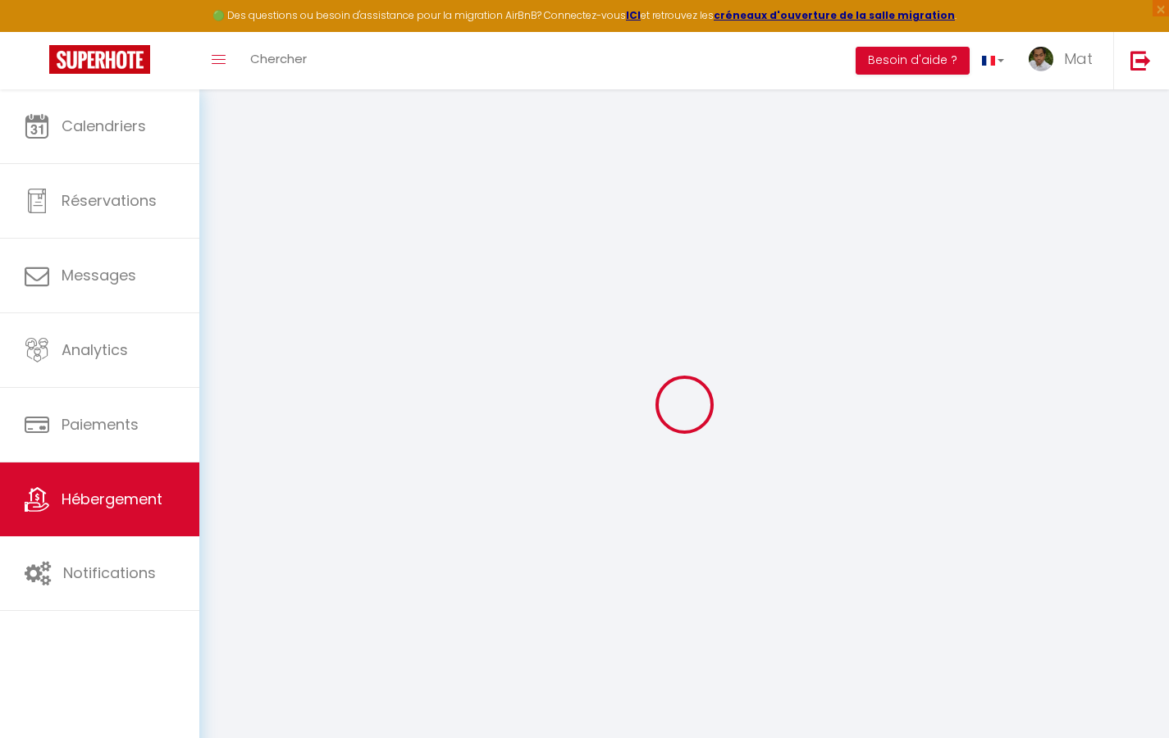
checkbox input "true"
checkbox input "false"
select select
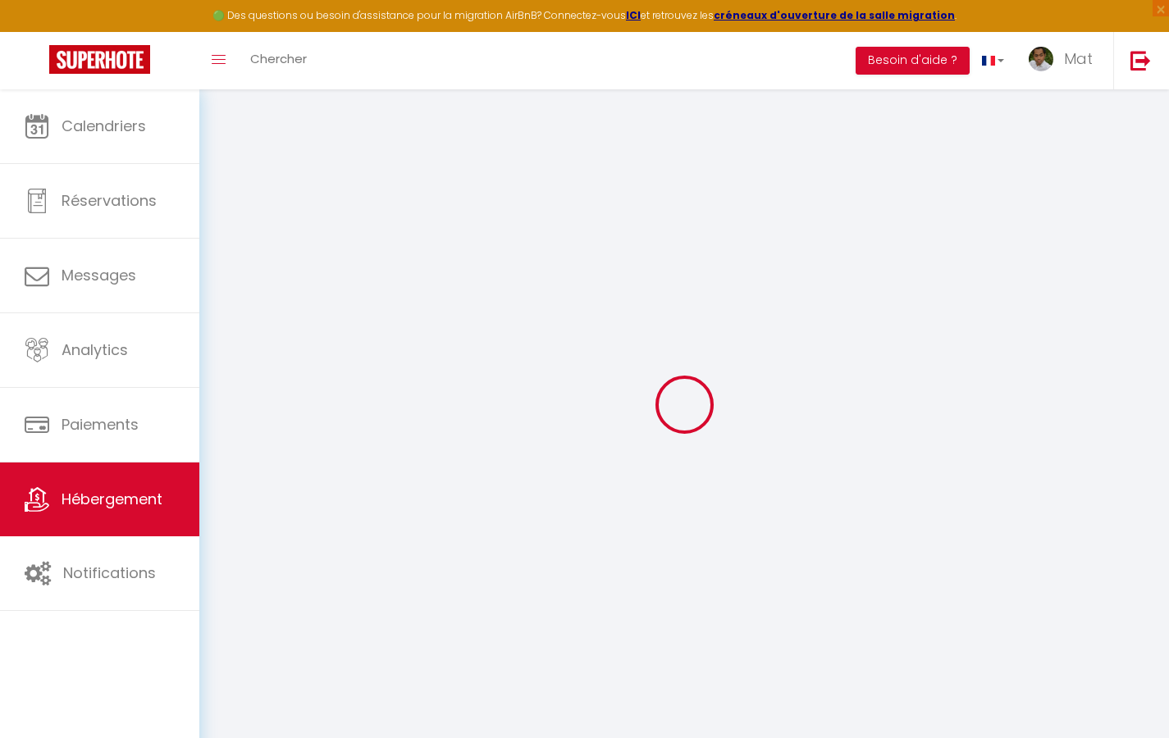
select select
checkbox input "true"
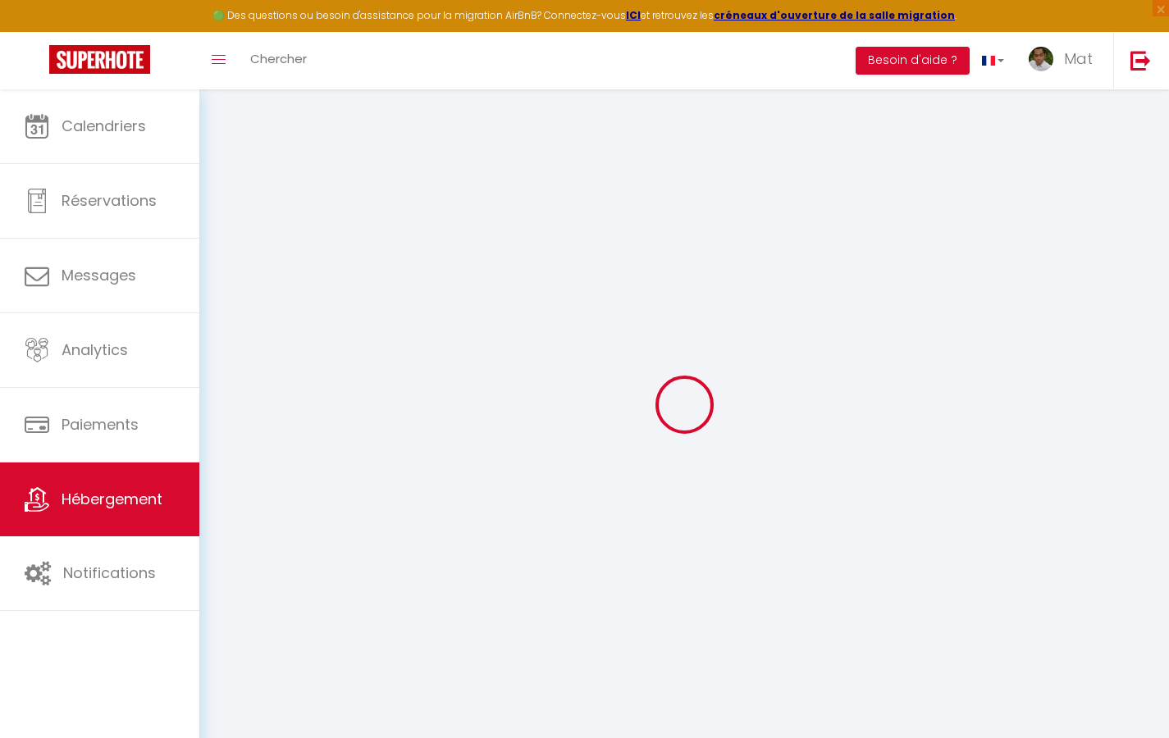
checkbox input "true"
checkbox input "false"
checkbox input "true"
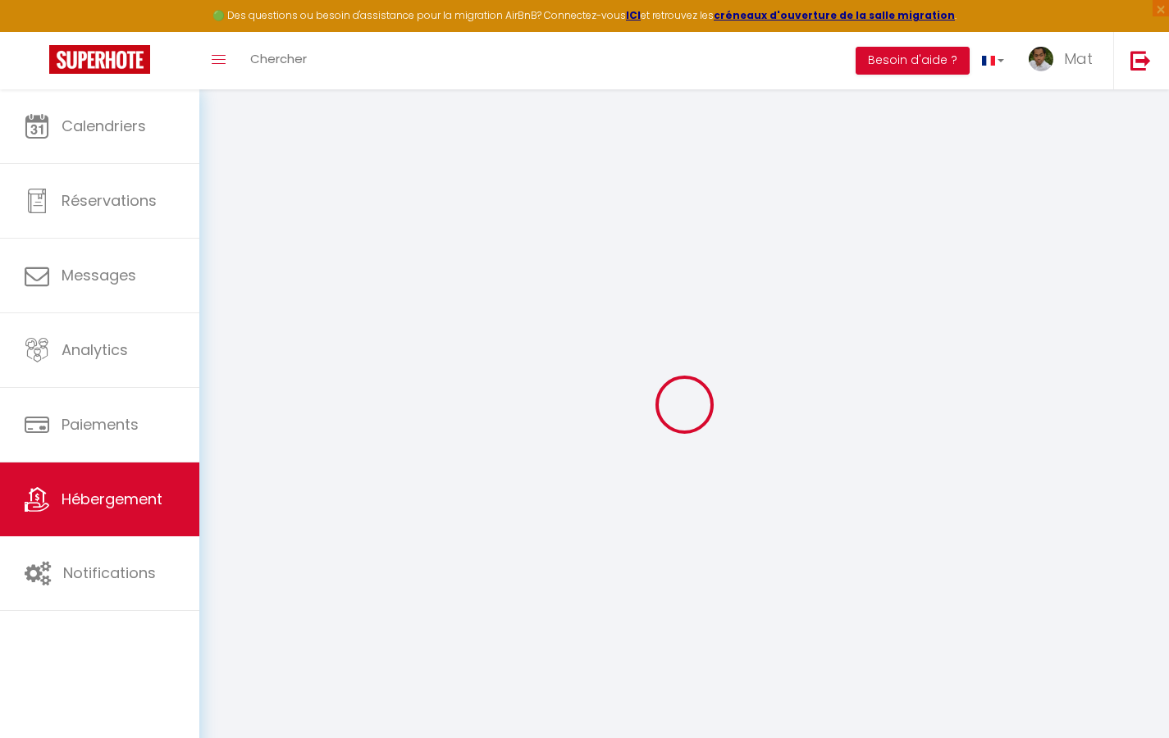
checkbox input "false"
select select "17:00"
select select "23:30"
select select "10:00"
select select "30"
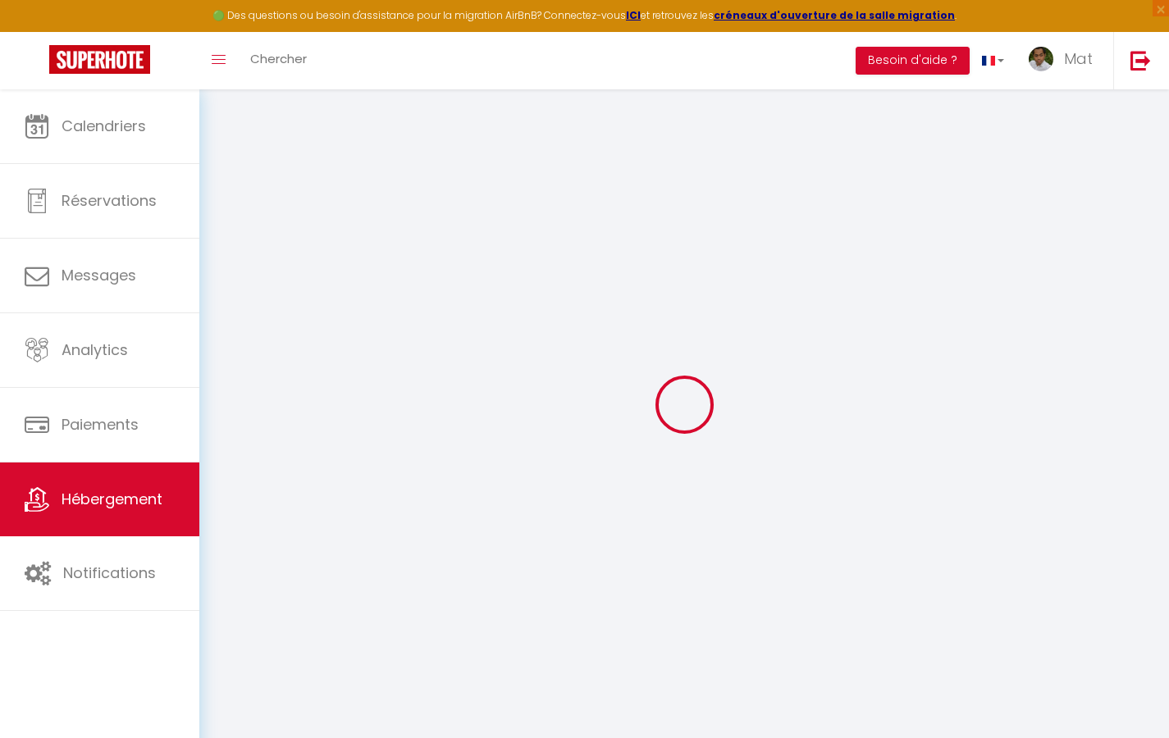
select select "120"
checkbox input "true"
checkbox input "false"
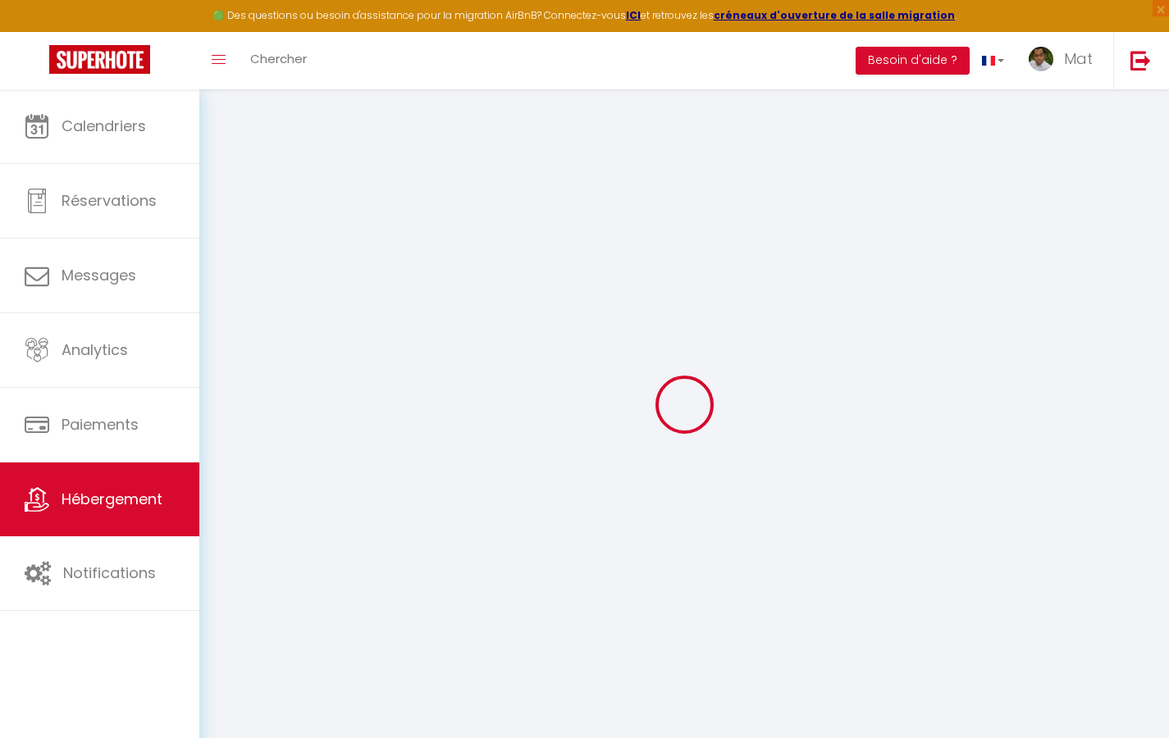
checkbox input "true"
checkbox input "false"
